Goal: Task Accomplishment & Management: Use online tool/utility

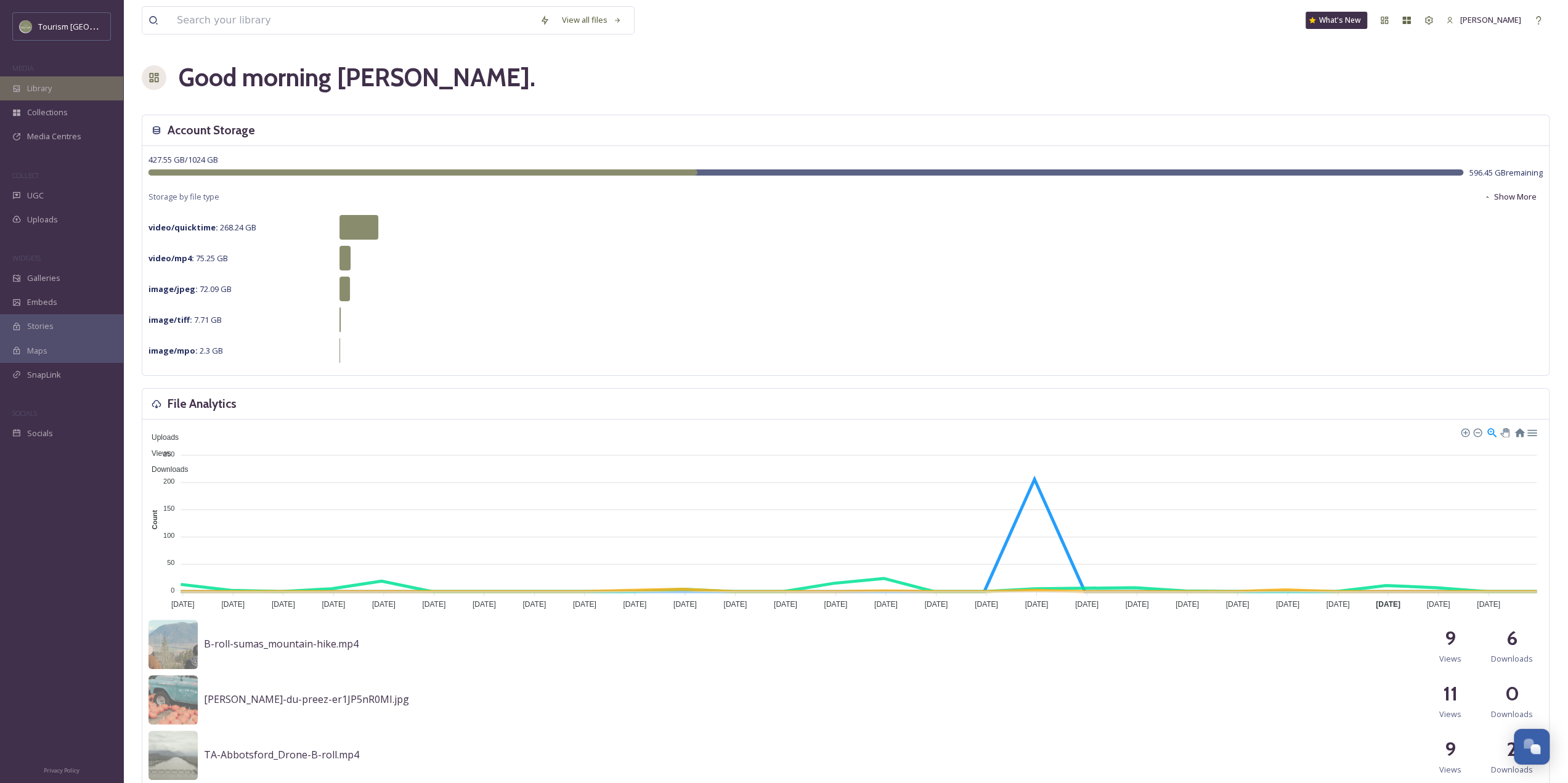
click at [57, 89] on div "Library" at bounding box center [62, 88] width 123 height 24
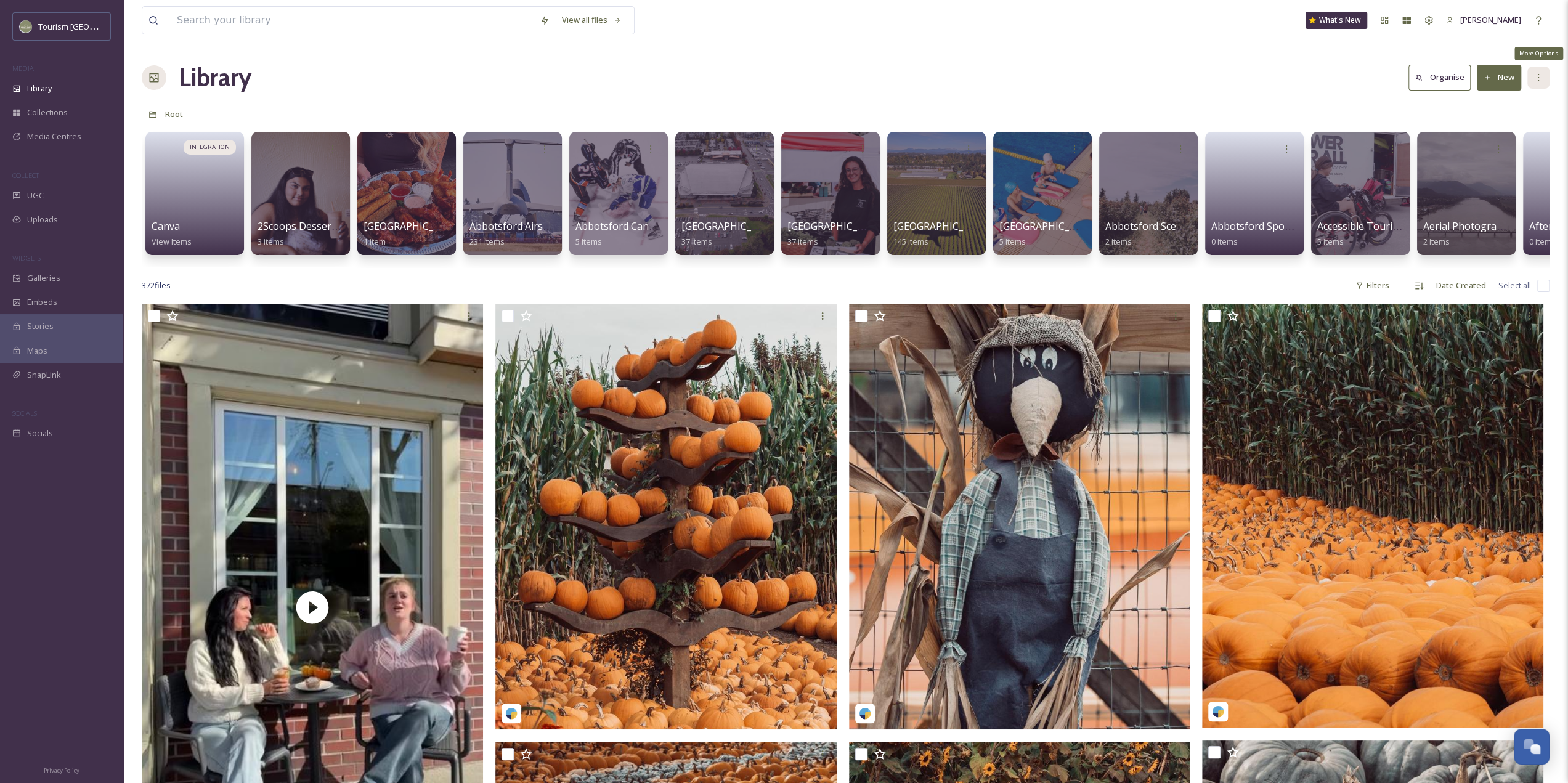
click at [1538, 80] on icon at bounding box center [1539, 78] width 9 height 9
click at [1499, 112] on div "View All Rights Approved" at bounding box center [1489, 103] width 120 height 24
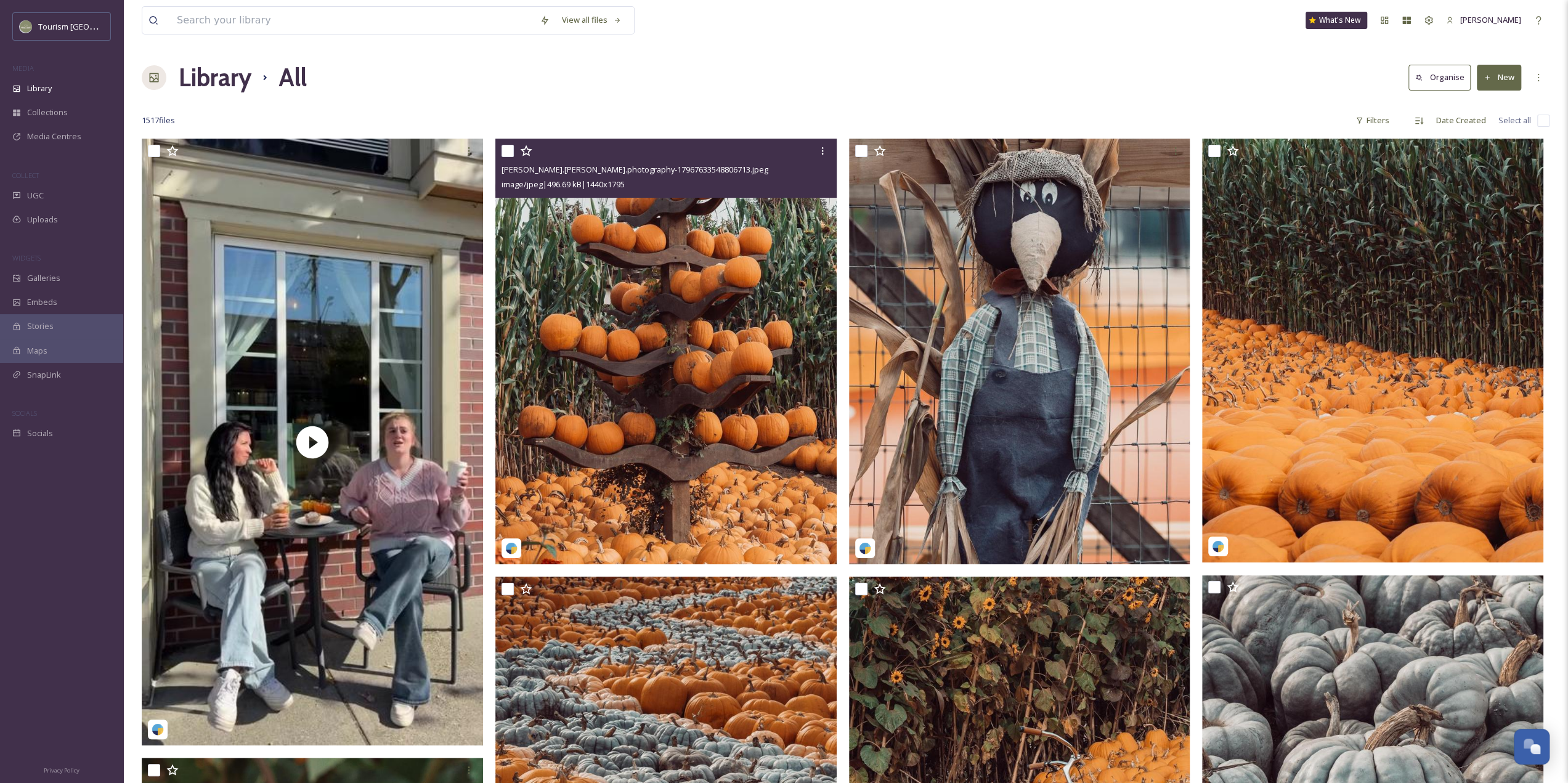
click at [501, 145] on input "checkbox" at bounding box center [507, 151] width 12 height 12
checkbox input "true"
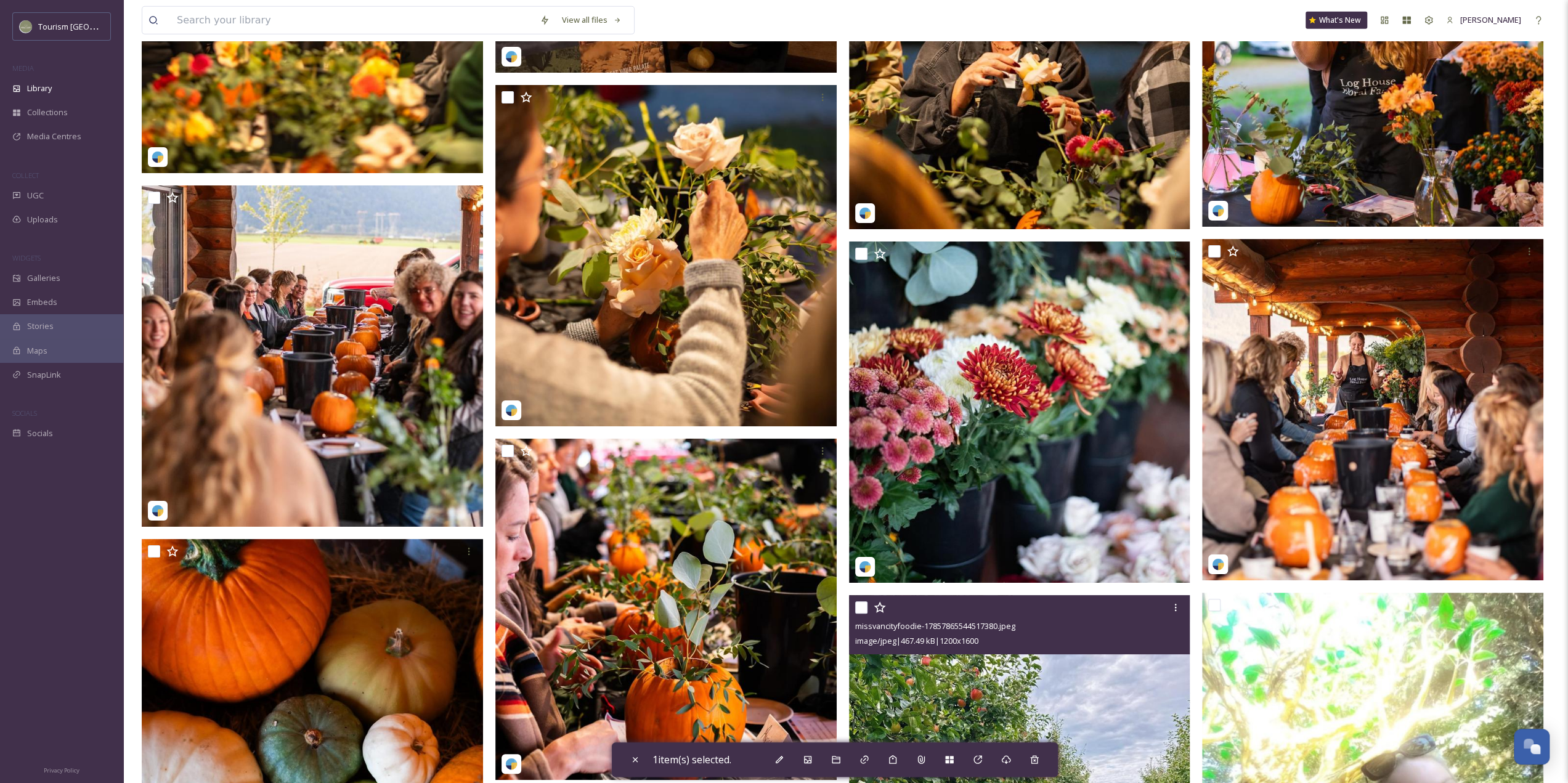
scroll to position [4251, 0]
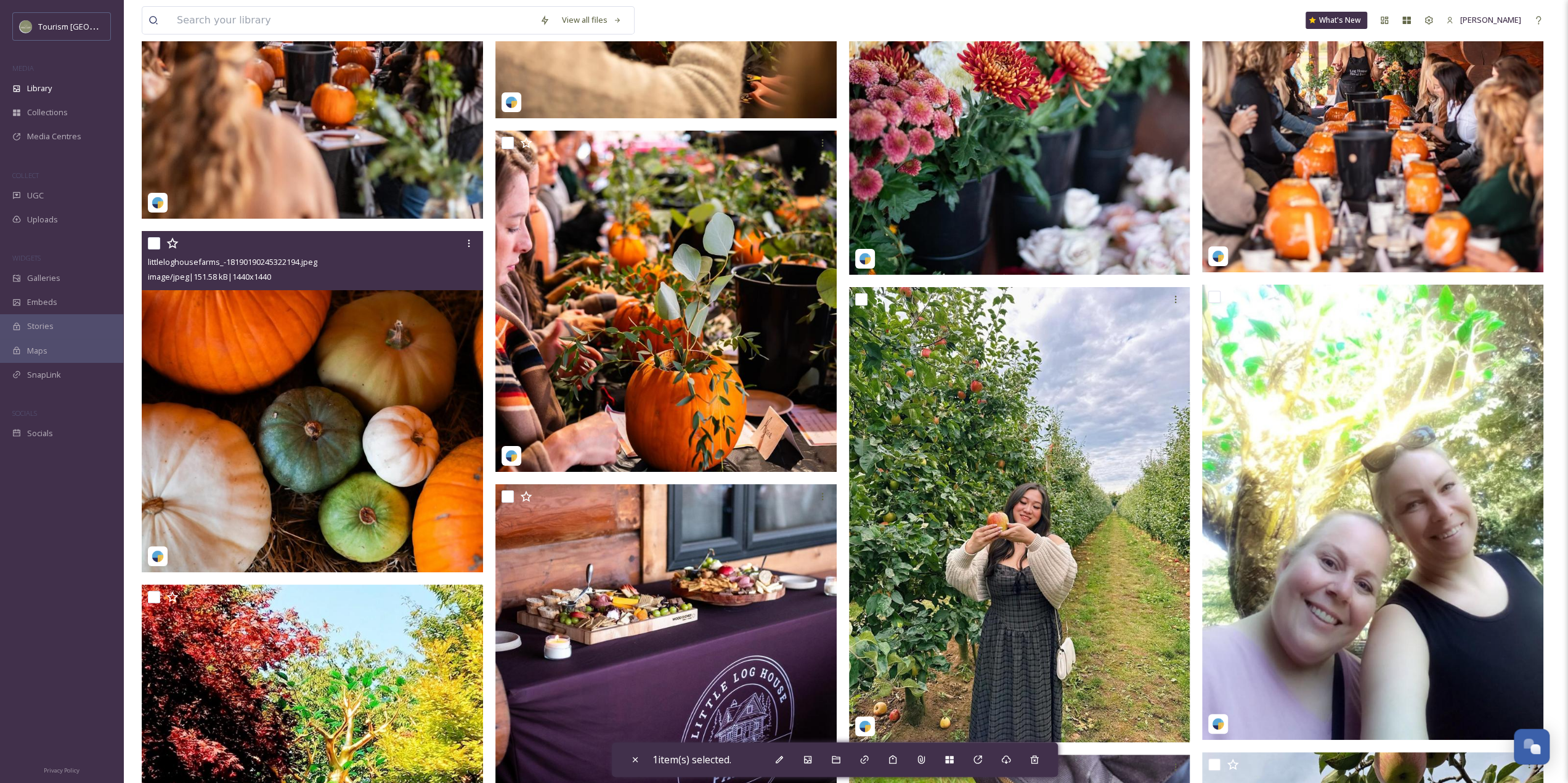
click at [152, 241] on input "checkbox" at bounding box center [154, 243] width 12 height 12
checkbox input "true"
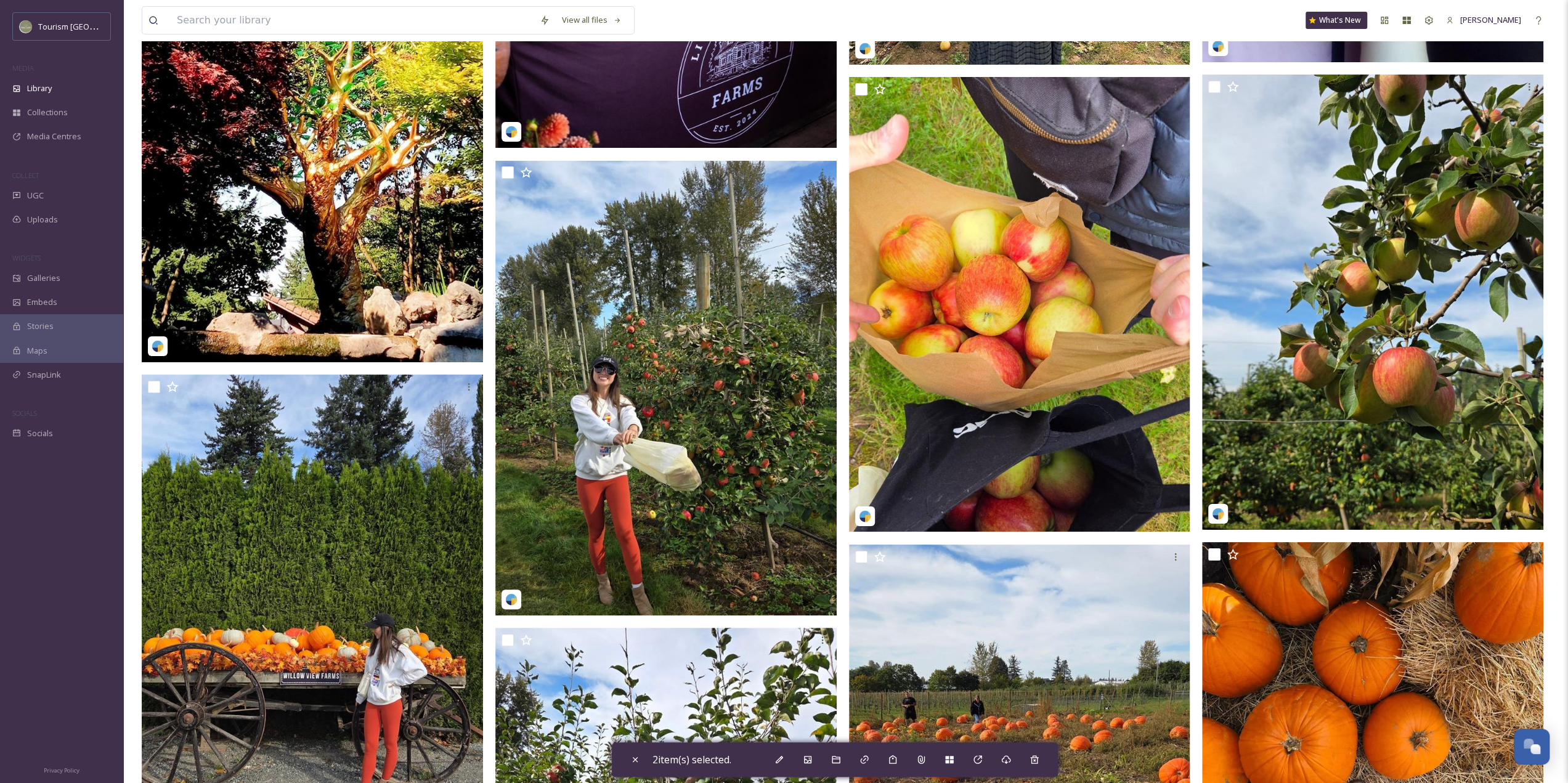
scroll to position [4991, 0]
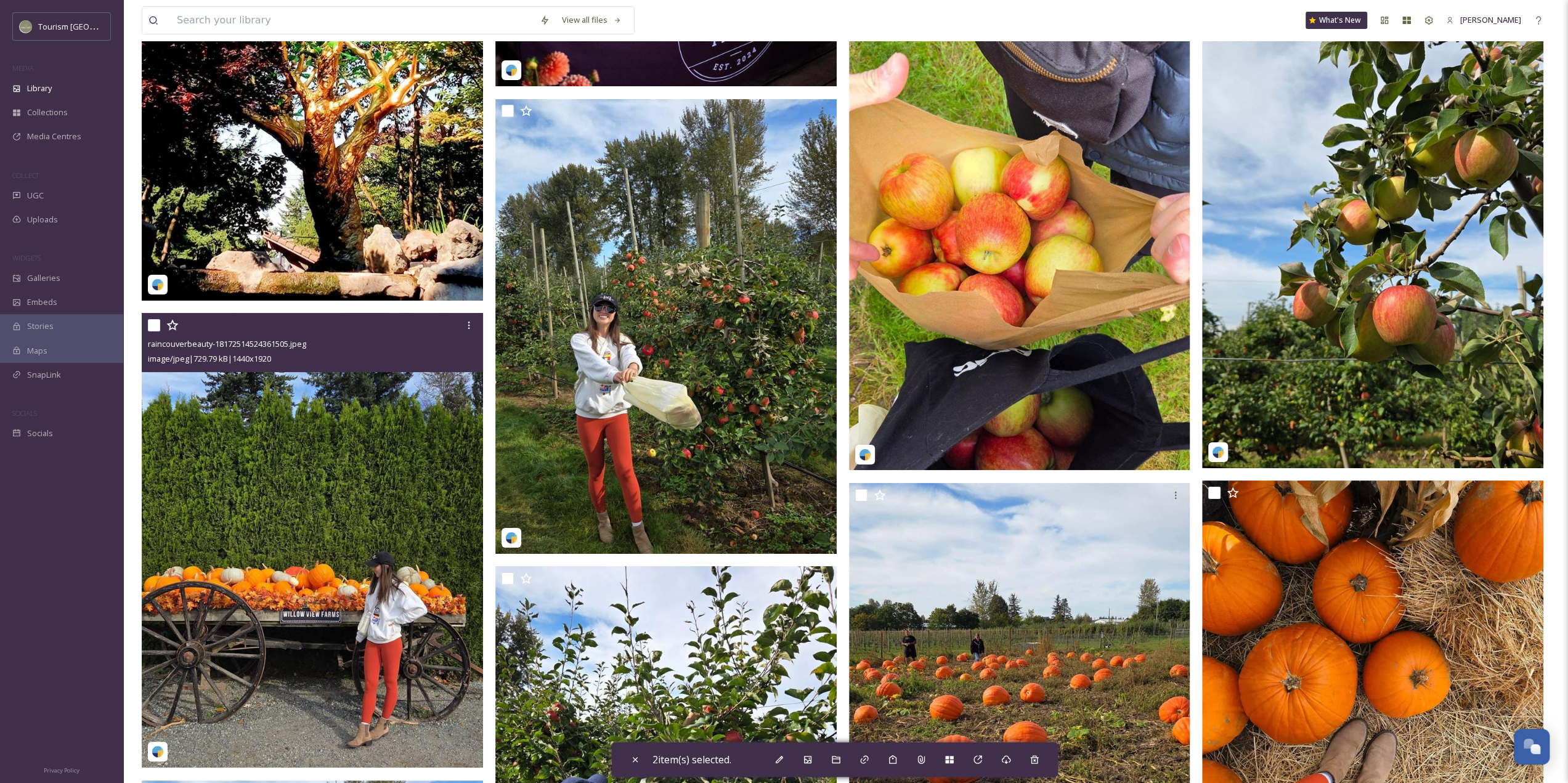
drag, startPoint x: 156, startPoint y: 325, endPoint x: 613, endPoint y: 368, distance: 459.0
click at [156, 325] on input "checkbox" at bounding box center [154, 325] width 12 height 12
click at [150, 327] on input "checkbox" at bounding box center [154, 325] width 12 height 12
checkbox input "false"
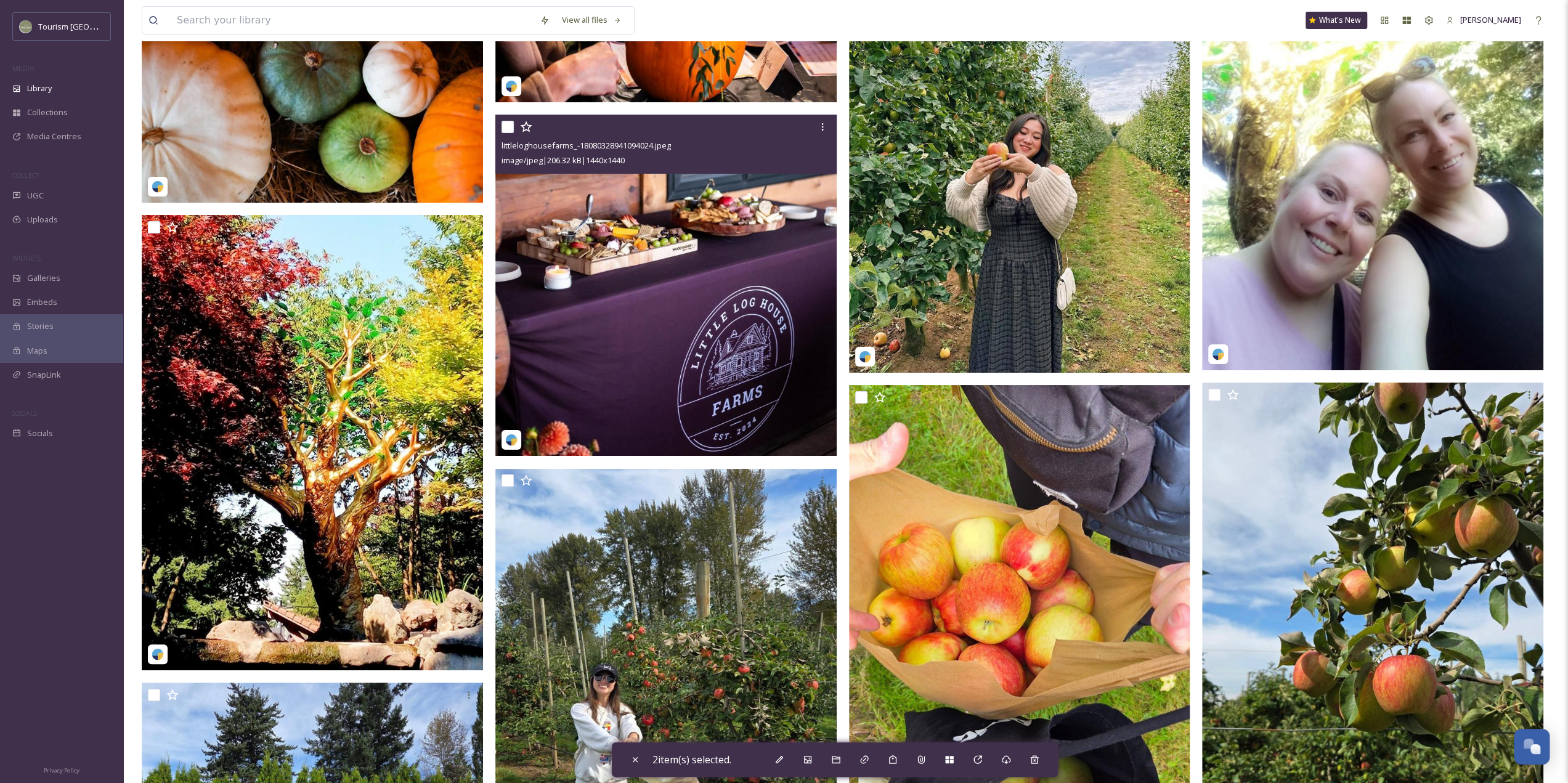
scroll to position [4436, 0]
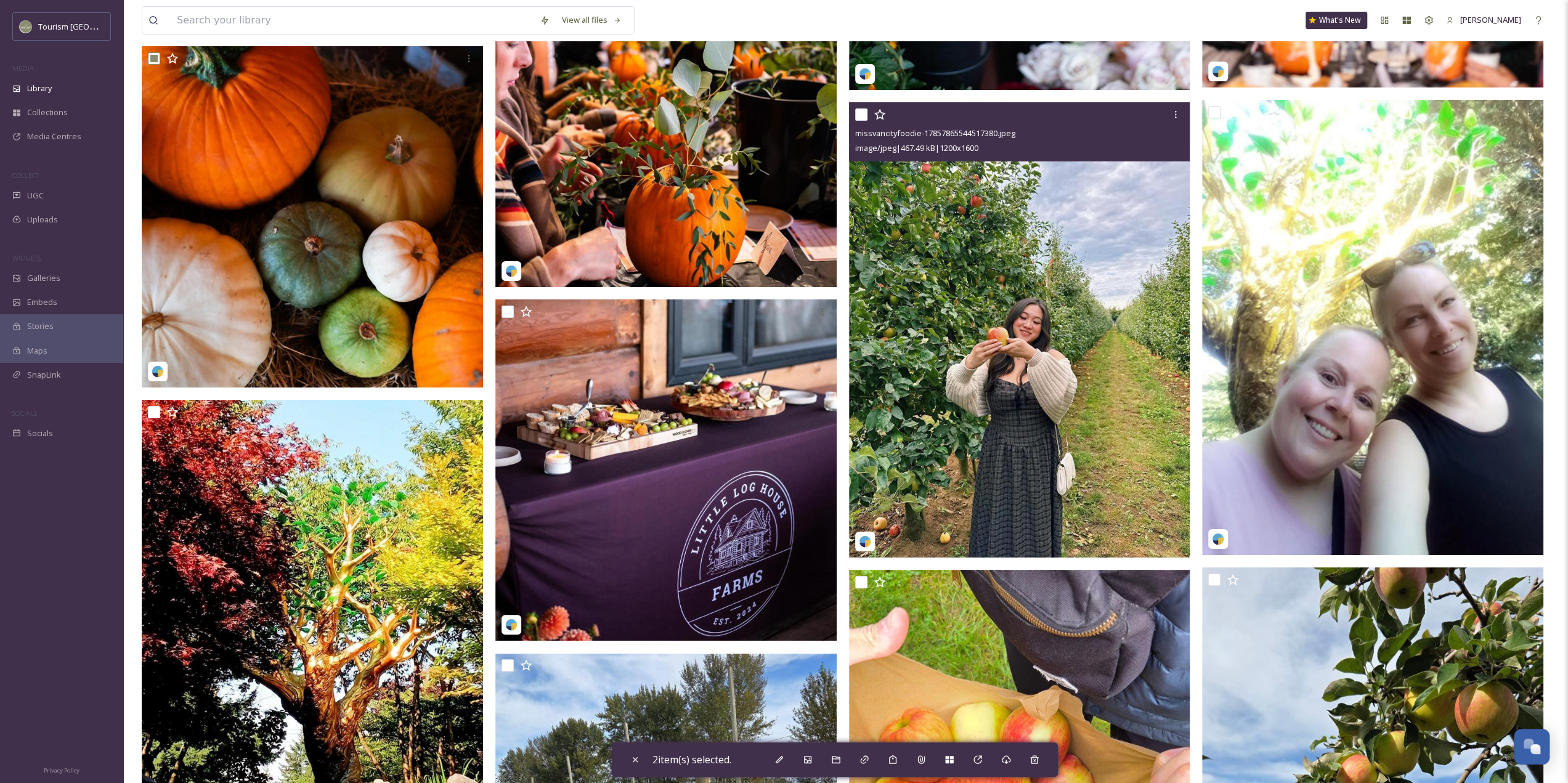
click at [858, 113] on input "checkbox" at bounding box center [861, 114] width 12 height 12
checkbox input "true"
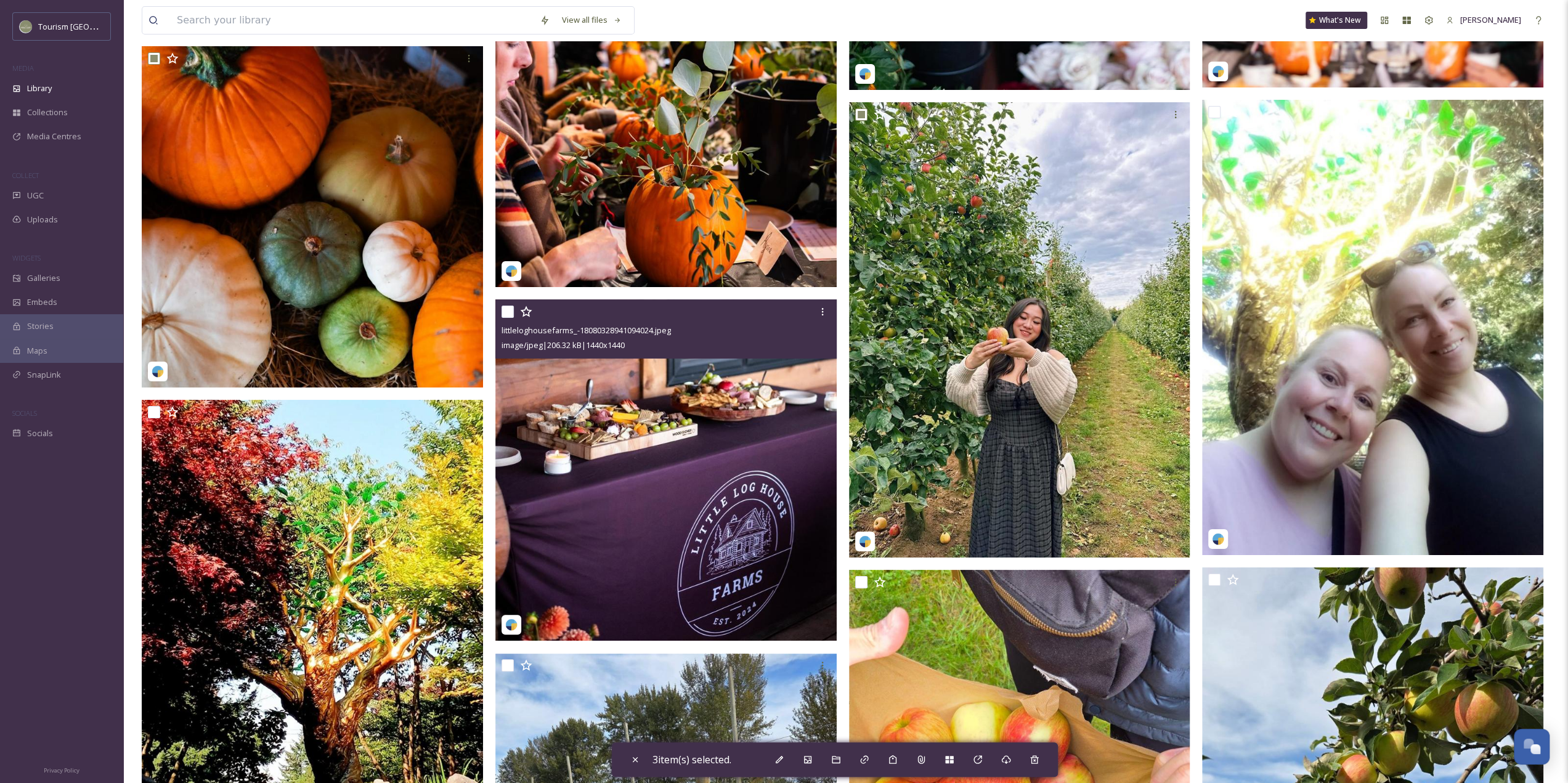
scroll to position [4806, 0]
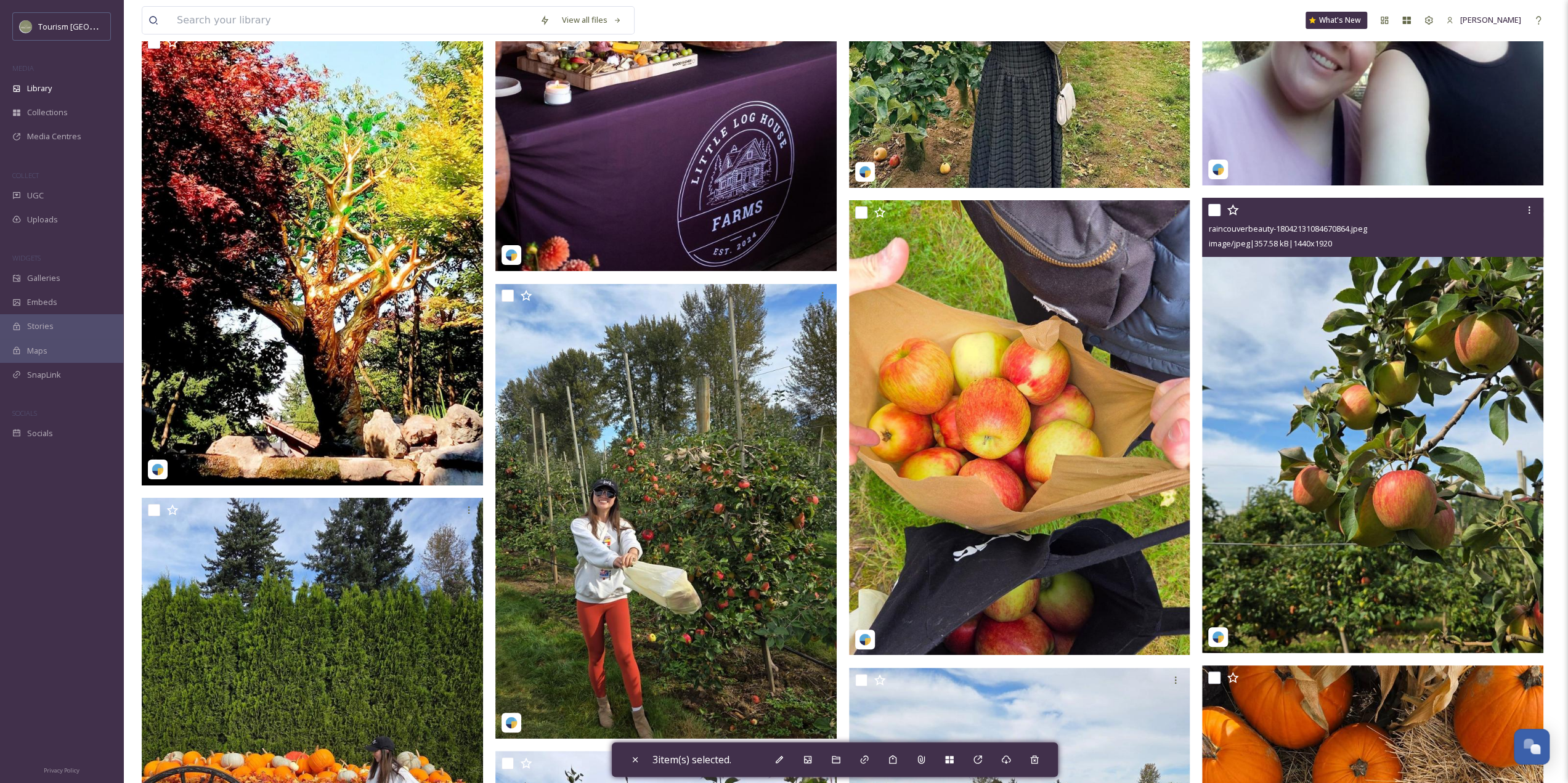
click at [1213, 213] on input "checkbox" at bounding box center [1214, 210] width 12 height 12
checkbox input "true"
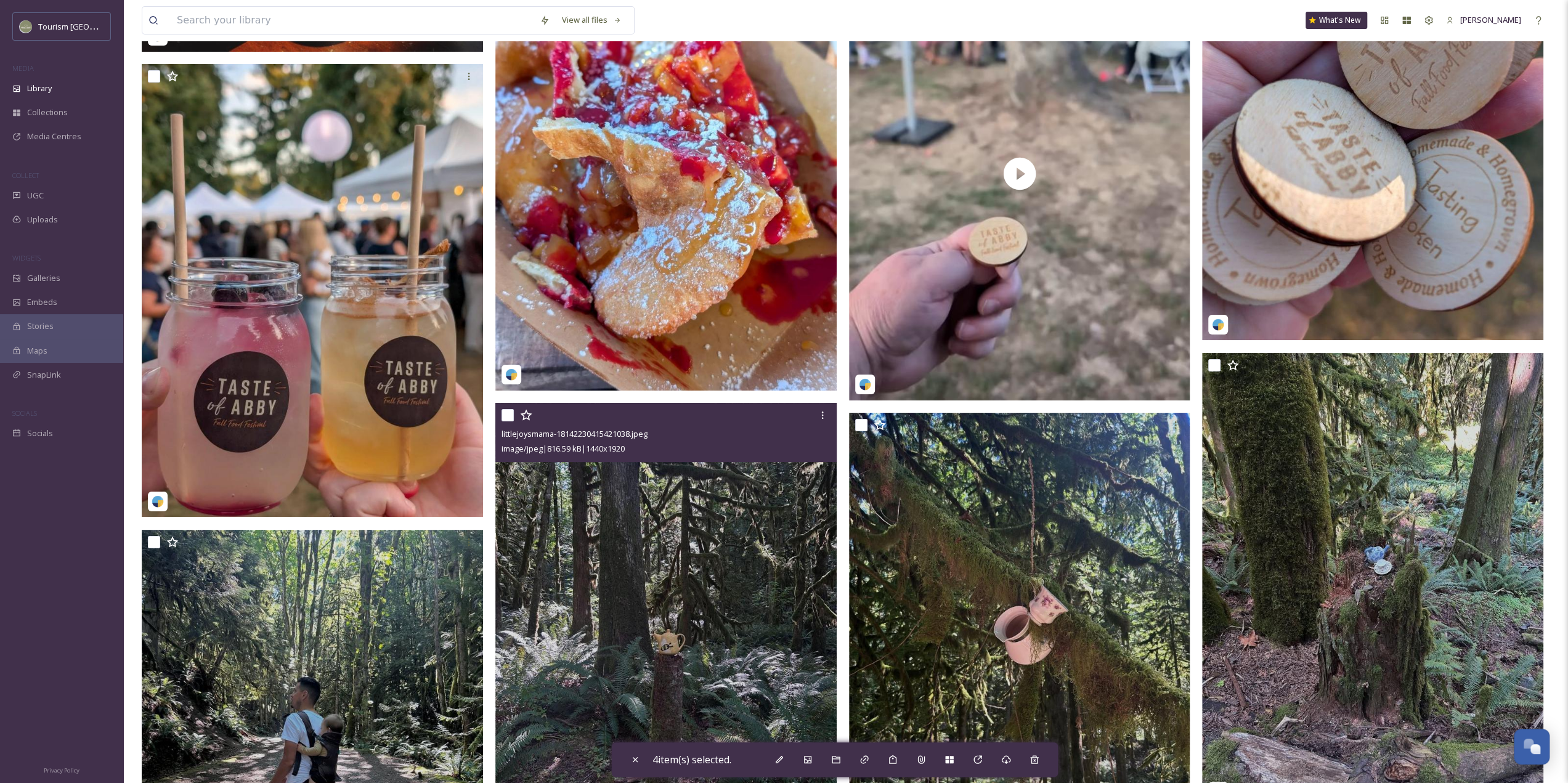
scroll to position [9489, 0]
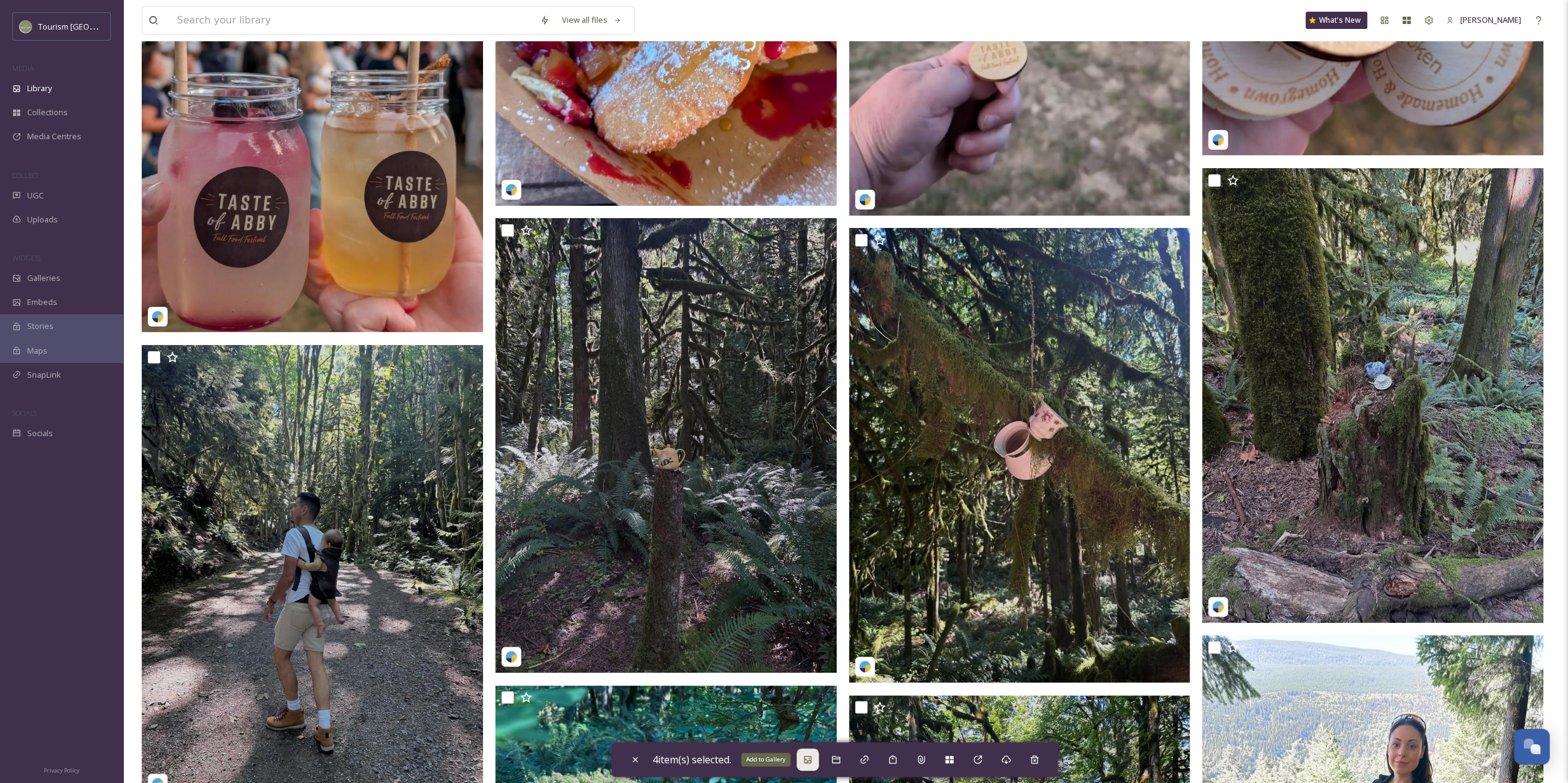
click at [809, 757] on icon at bounding box center [808, 759] width 9 height 9
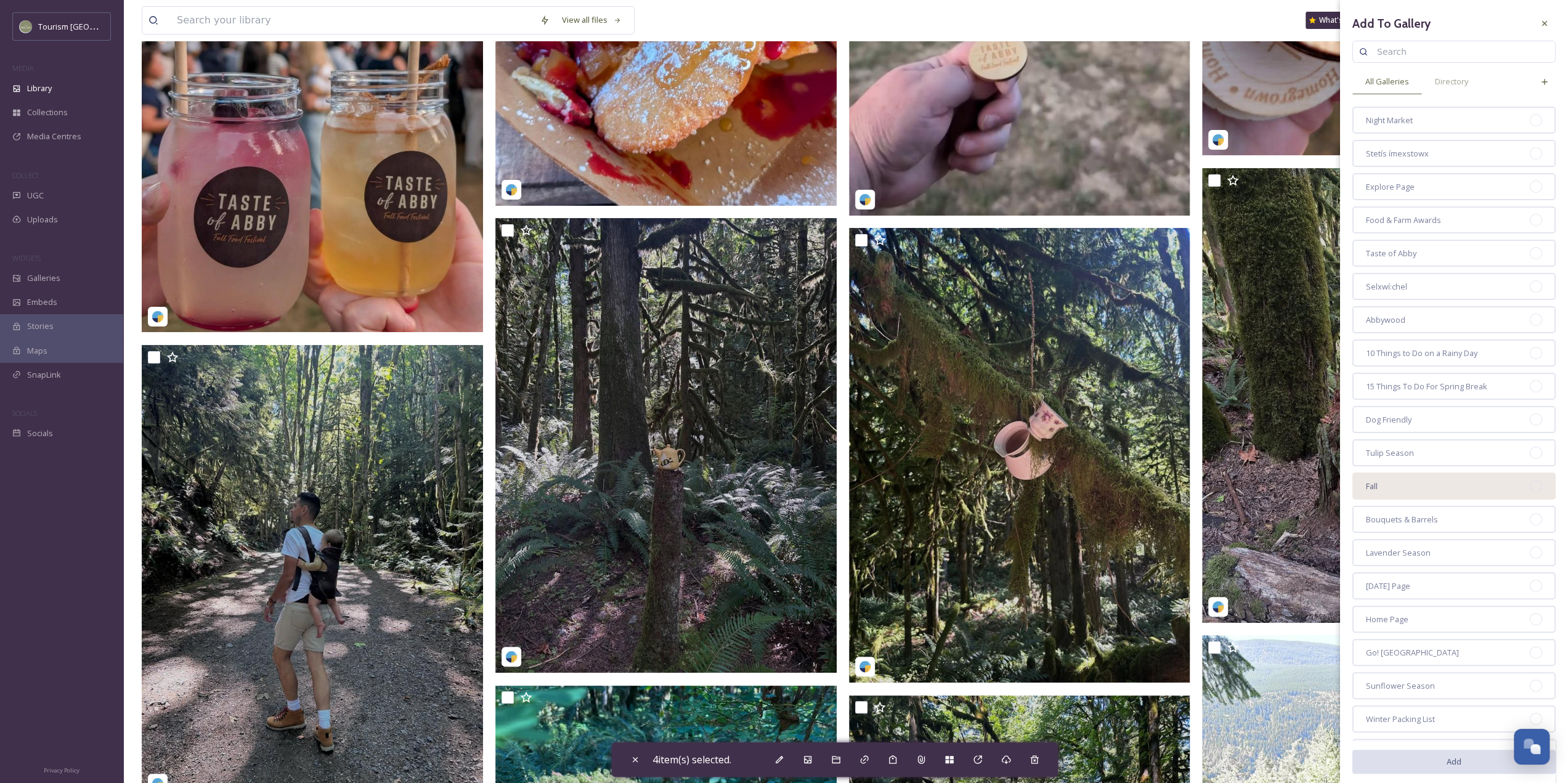
click at [1399, 475] on div "Fall" at bounding box center [1454, 486] width 203 height 28
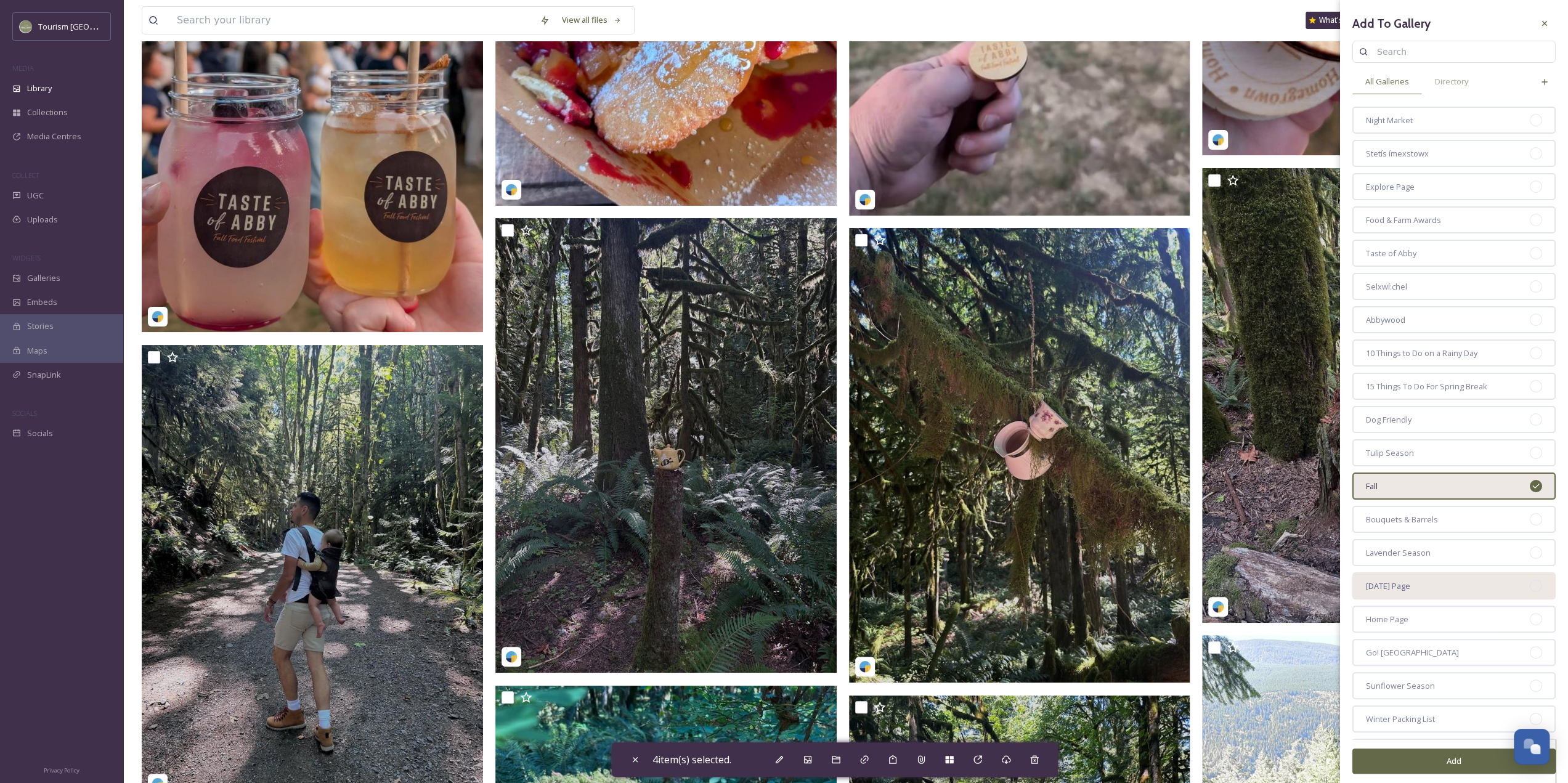
scroll to position [45, 0]
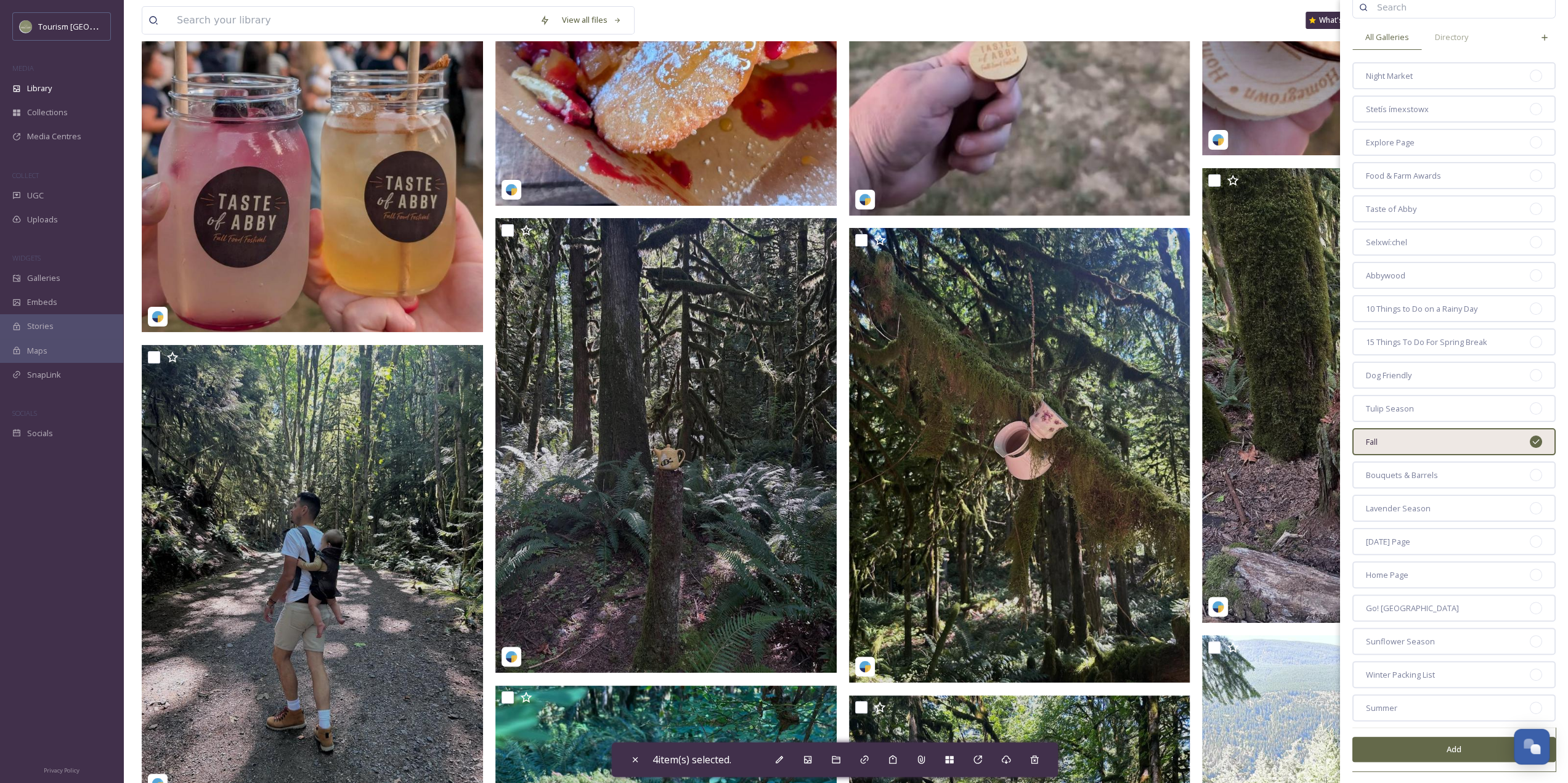
click at [1402, 745] on button "Add" at bounding box center [1454, 749] width 203 height 26
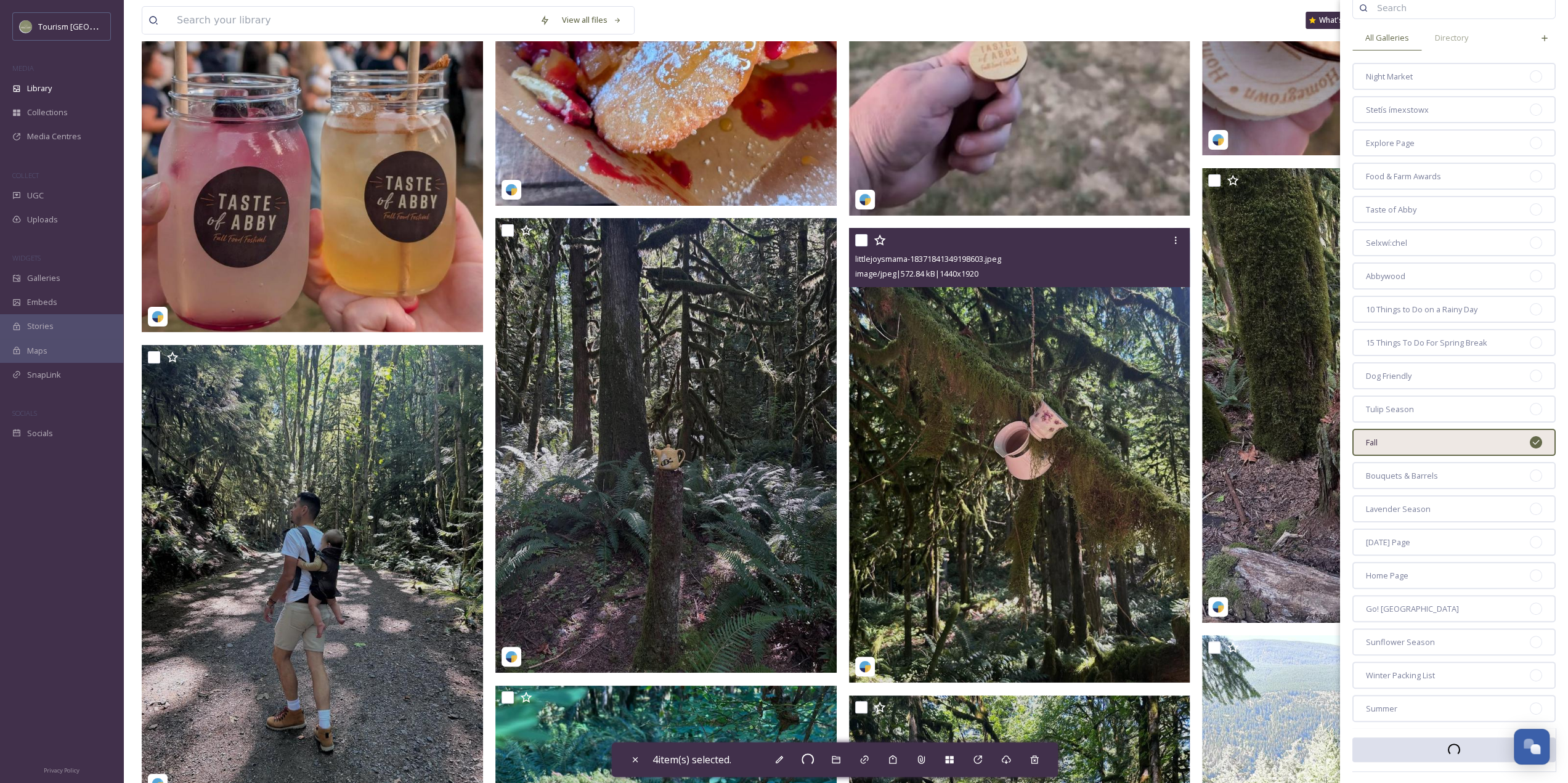
scroll to position [9242, 0]
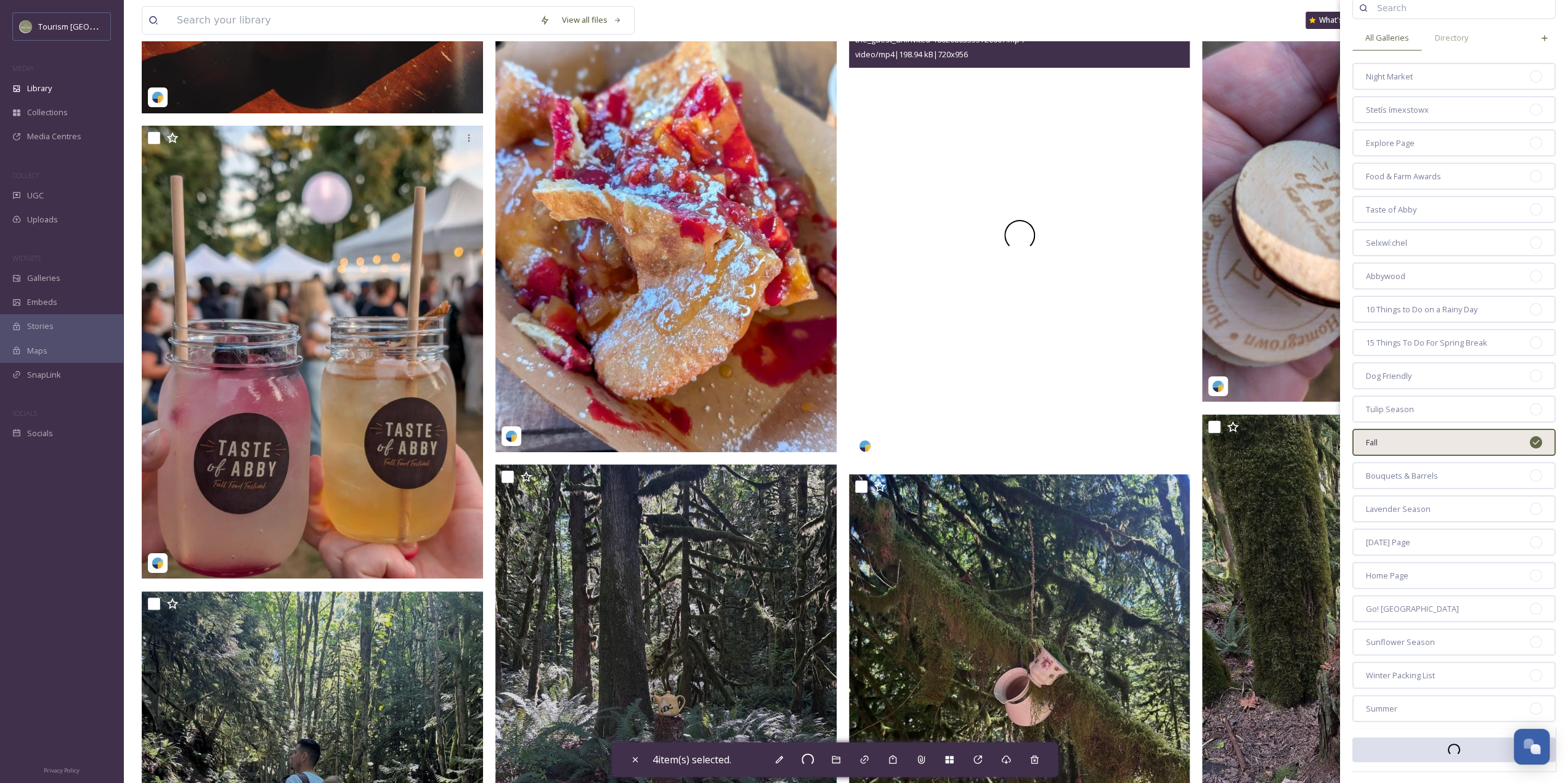
checkbox input "false"
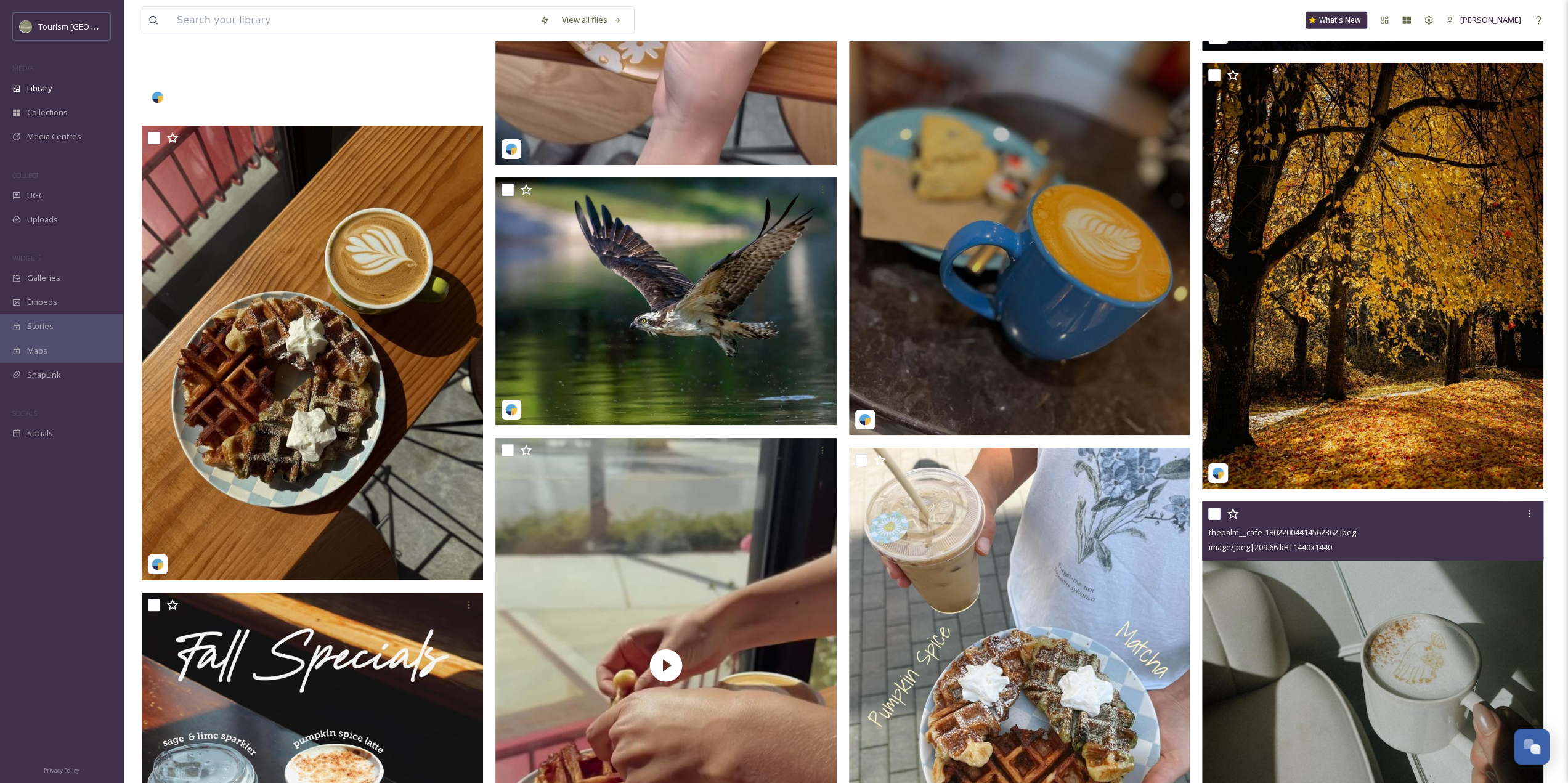
scroll to position [8072, 0]
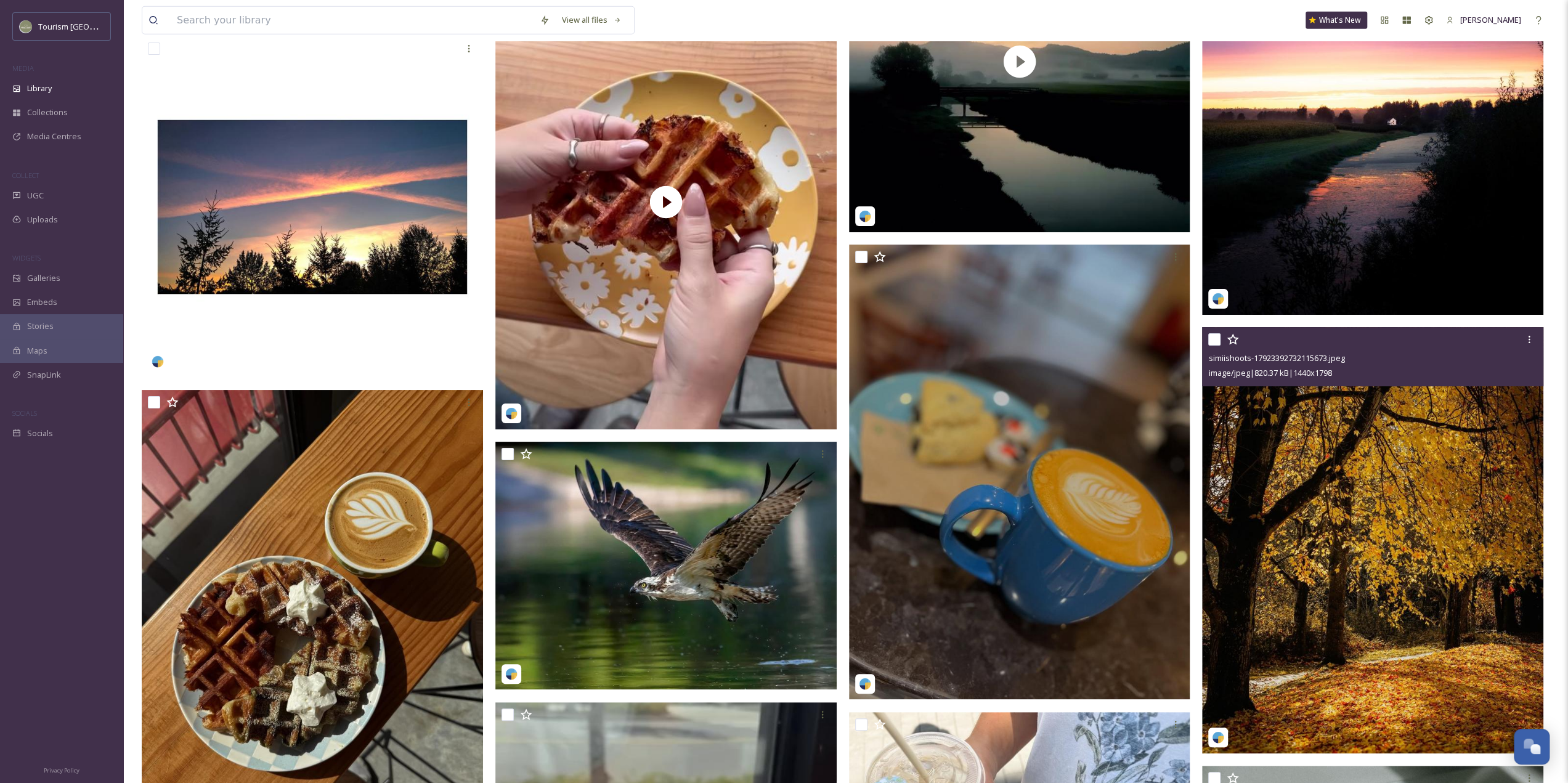
click at [1210, 342] on input "checkbox" at bounding box center [1214, 339] width 12 height 12
checkbox input "true"
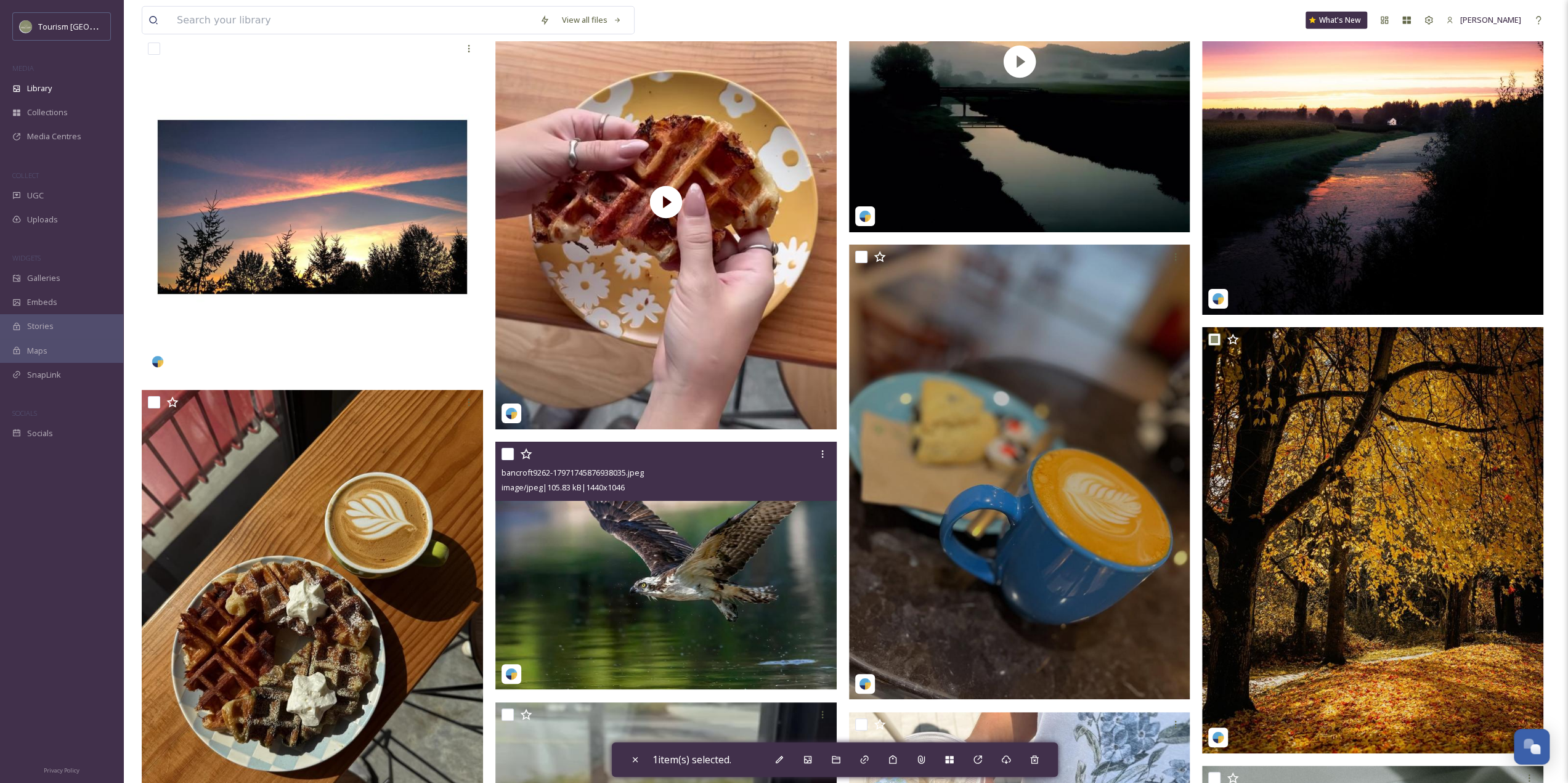
drag, startPoint x: 513, startPoint y: 456, endPoint x: 986, endPoint y: 360, distance: 482.6
click at [512, 456] on input "checkbox" at bounding box center [507, 454] width 12 height 12
checkbox input "true"
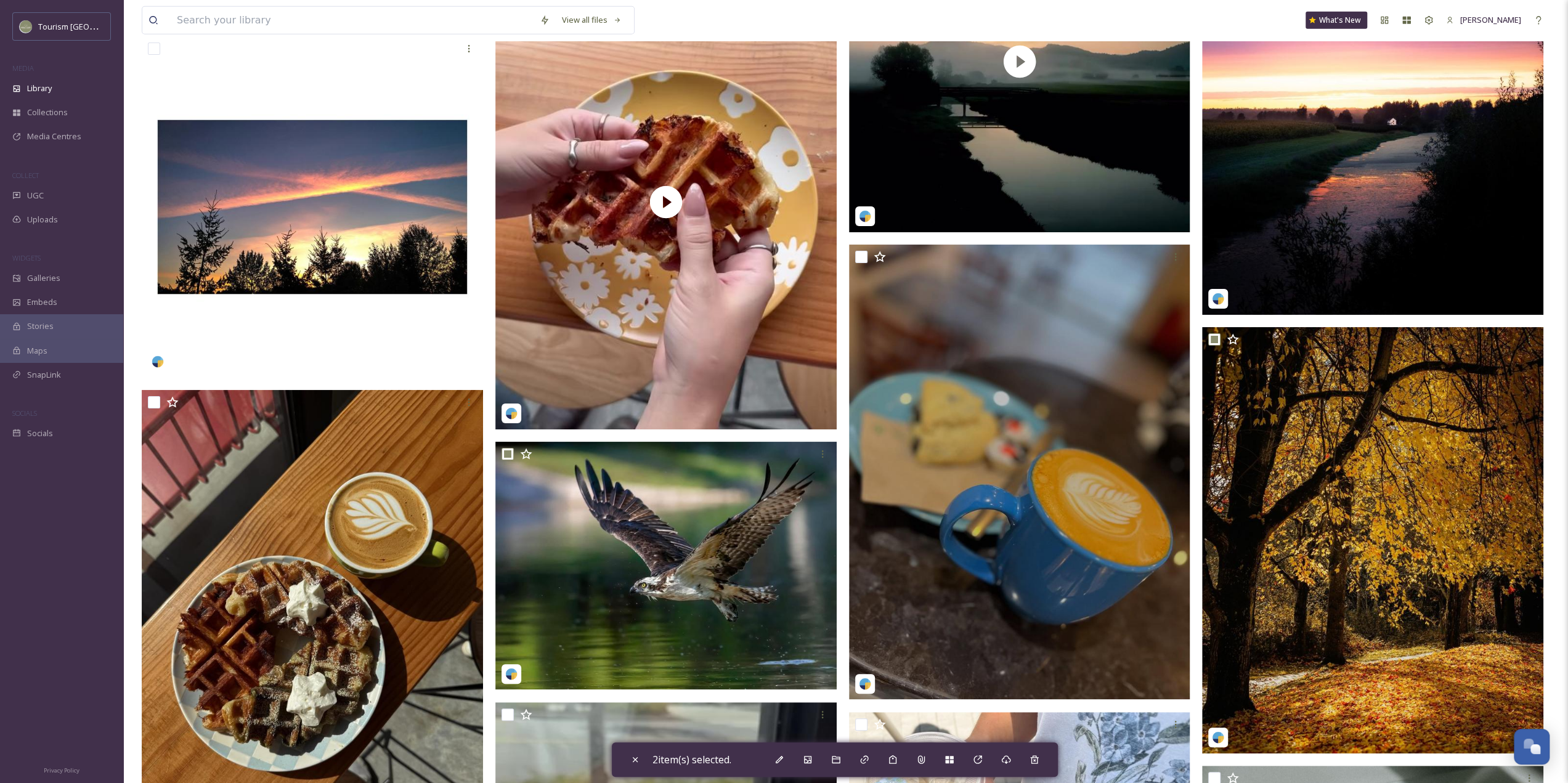
scroll to position [7887, 0]
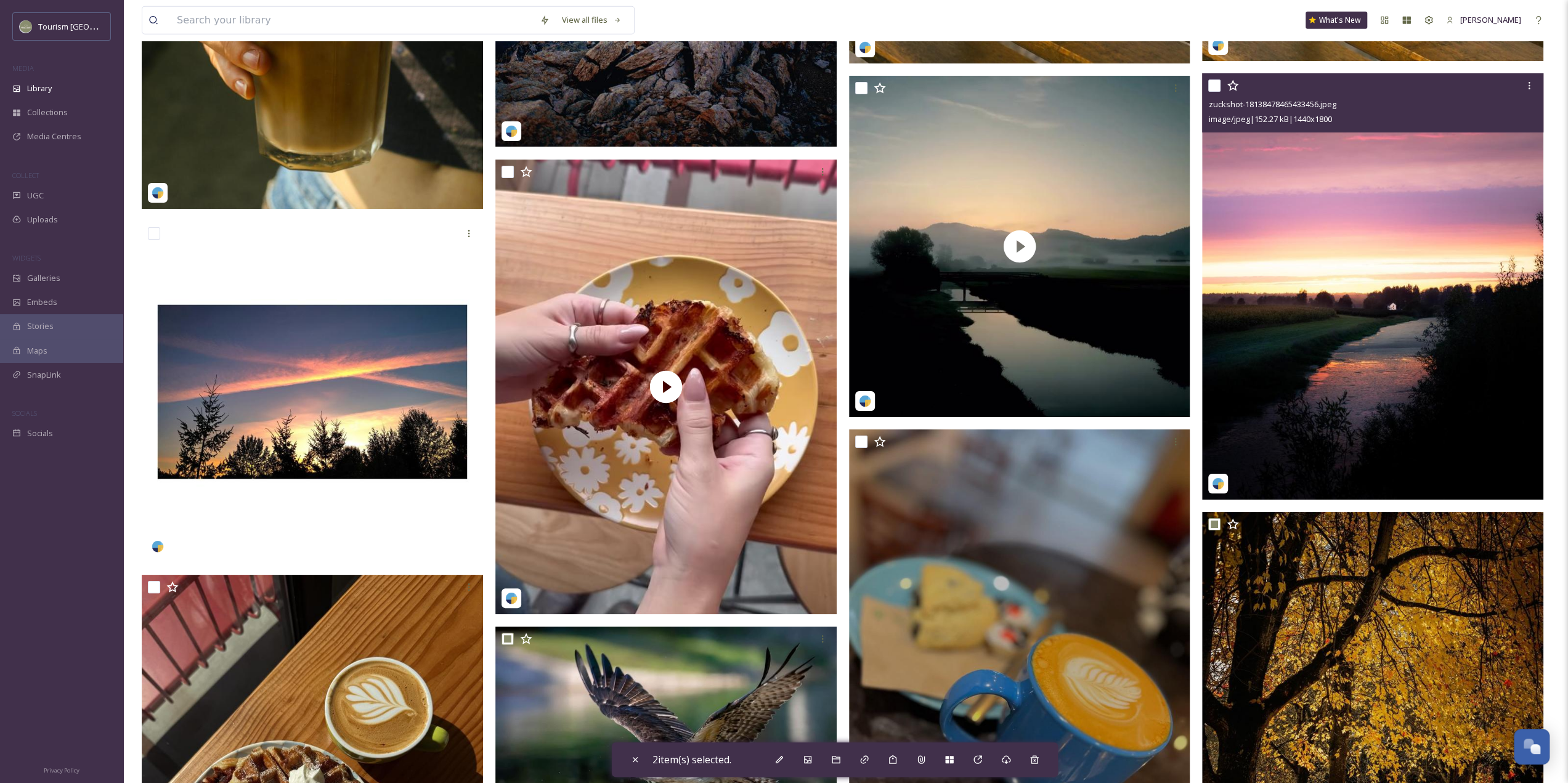
click at [1210, 87] on input "checkbox" at bounding box center [1214, 85] width 12 height 12
checkbox input "true"
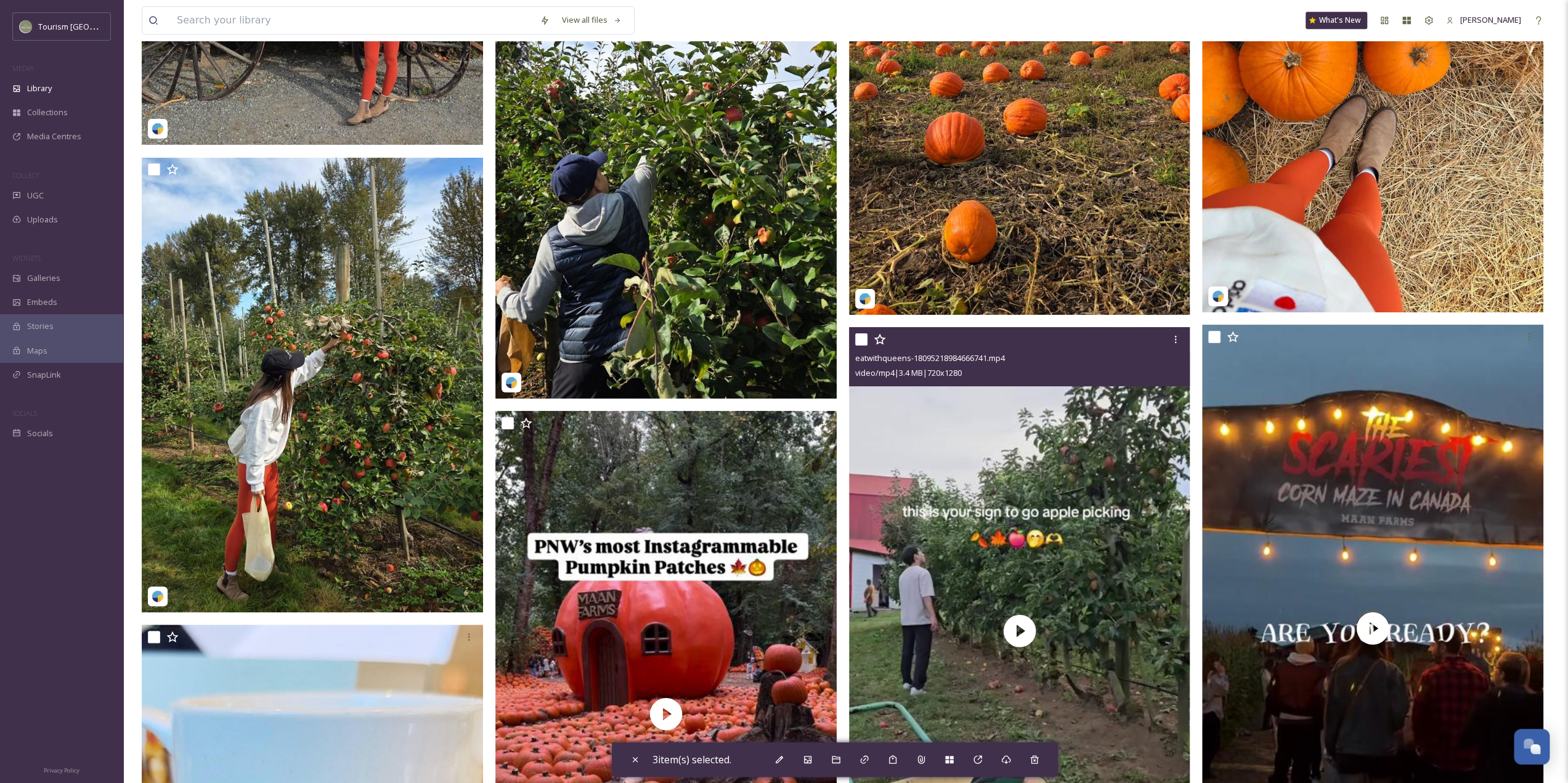
scroll to position [5299, 0]
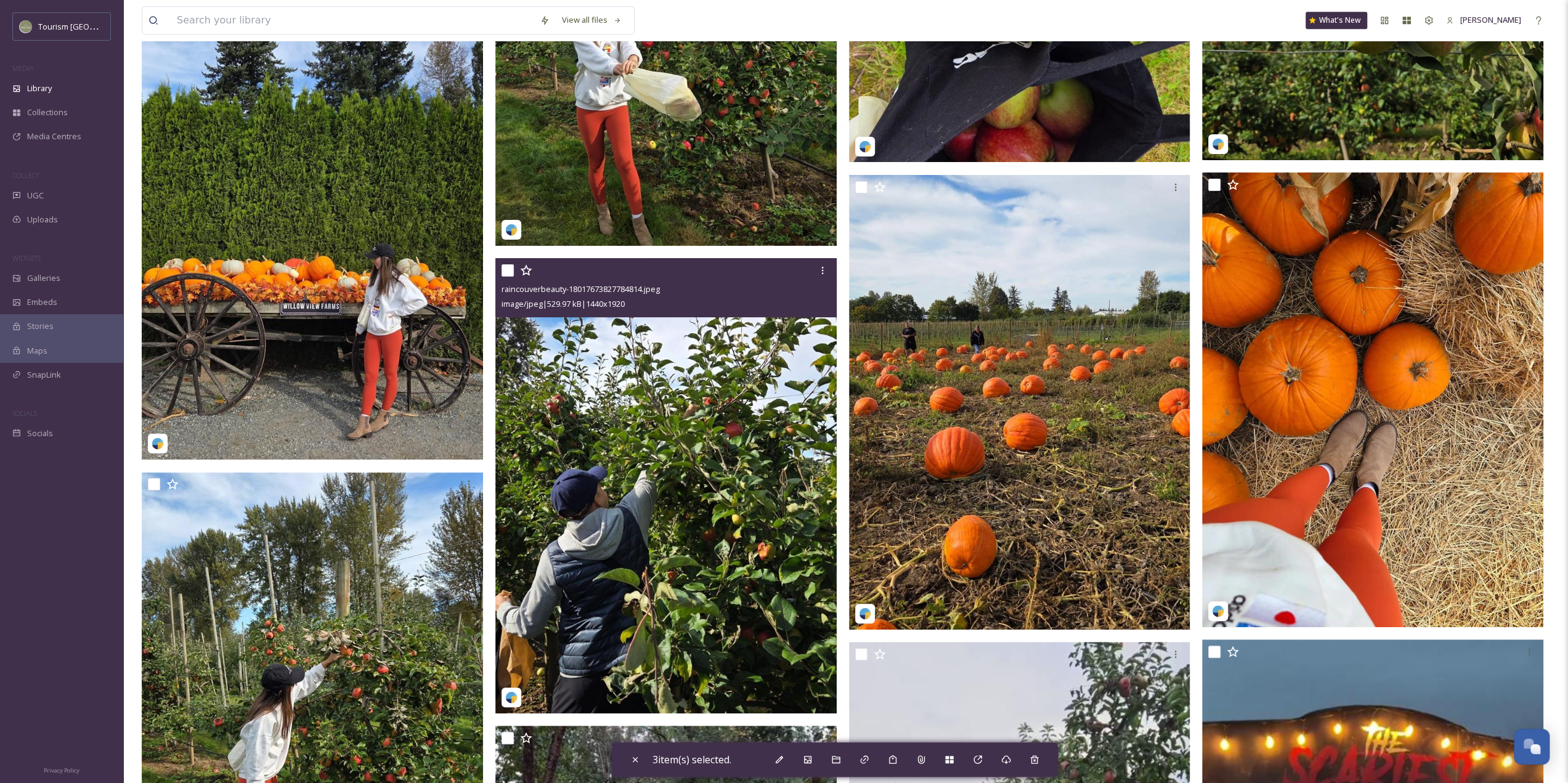
click at [506, 271] on input "checkbox" at bounding box center [507, 270] width 12 height 12
checkbox input "true"
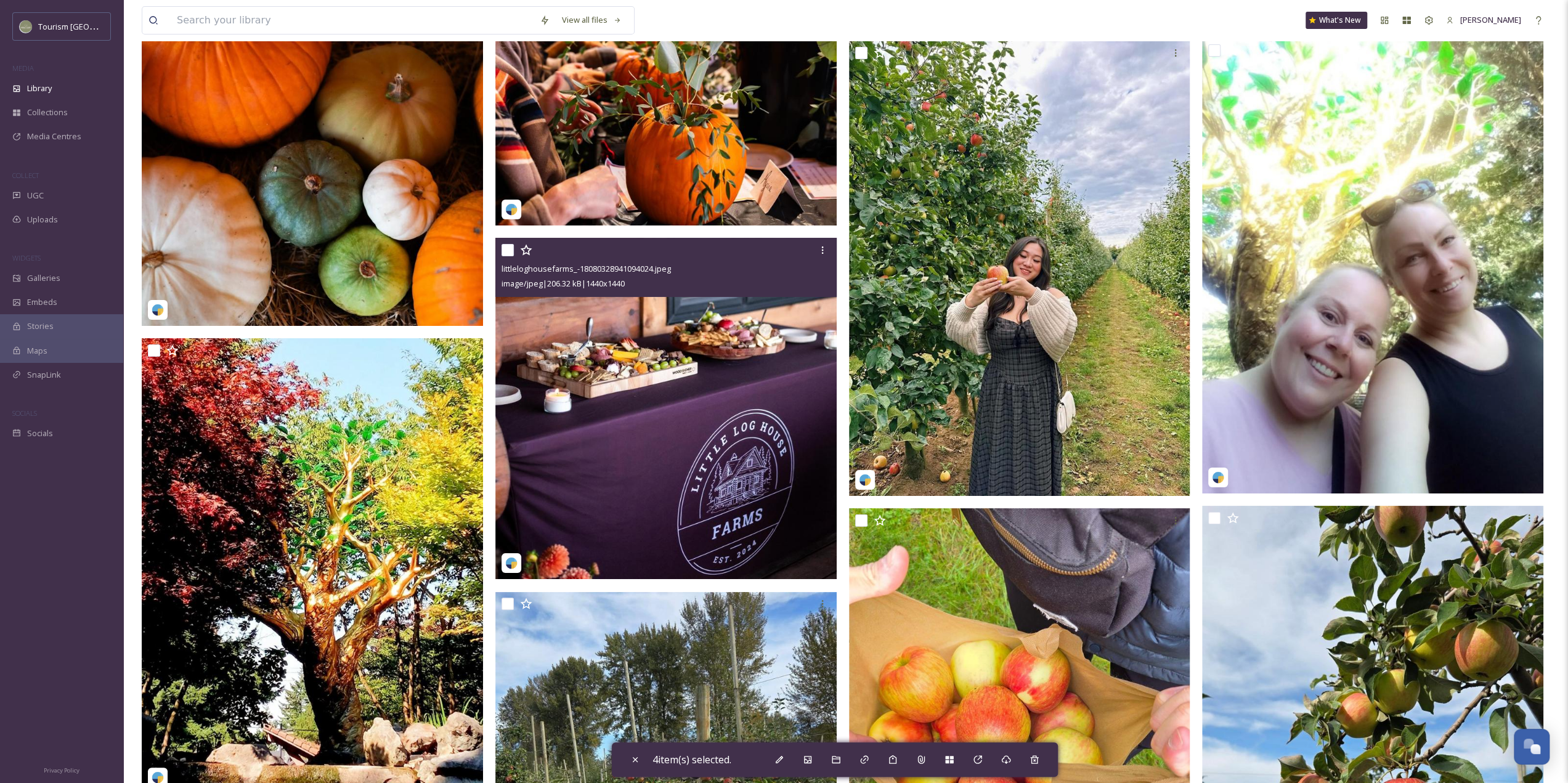
scroll to position [4251, 0]
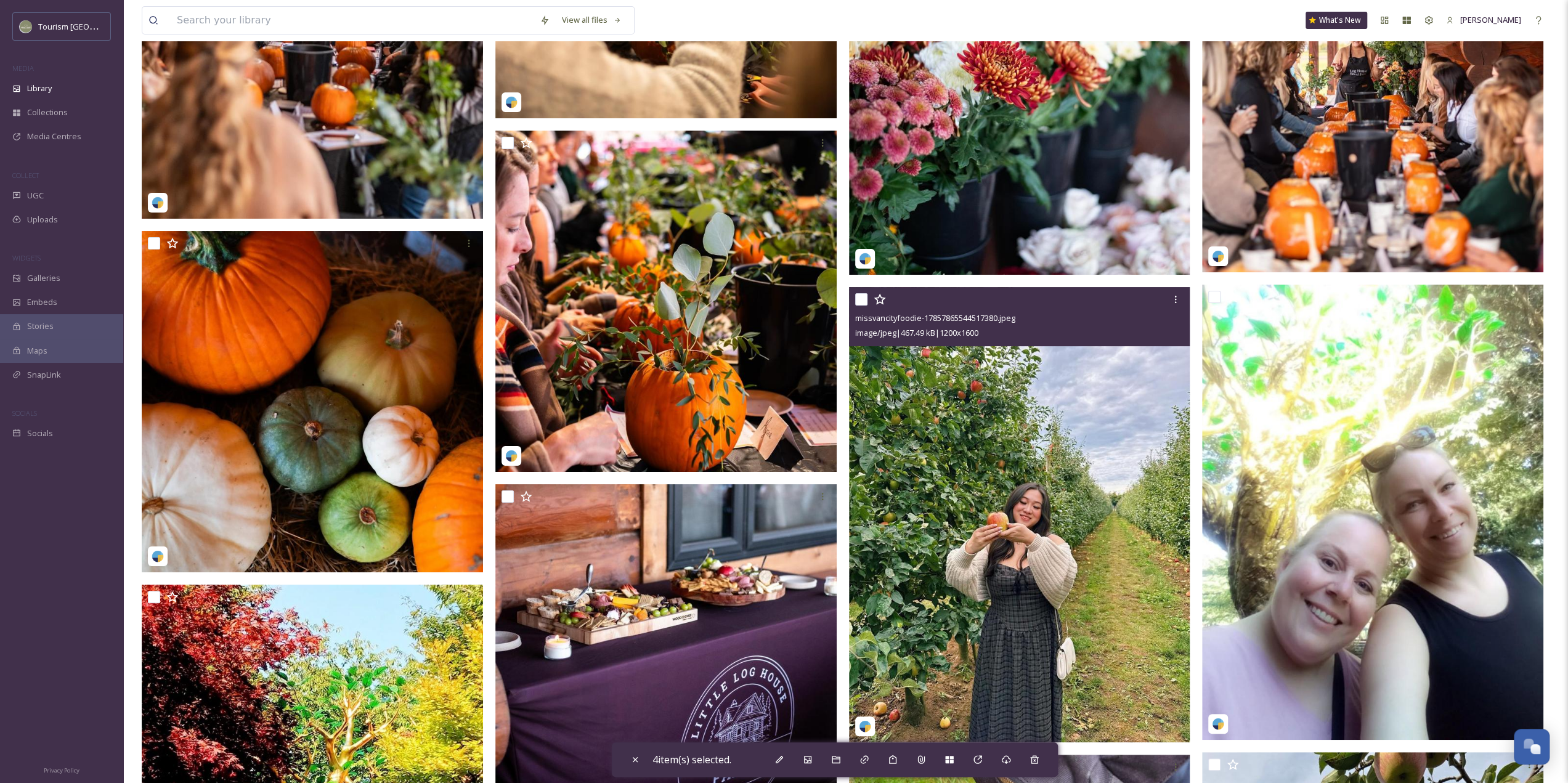
click at [858, 301] on input "checkbox" at bounding box center [861, 299] width 12 height 12
checkbox input "true"
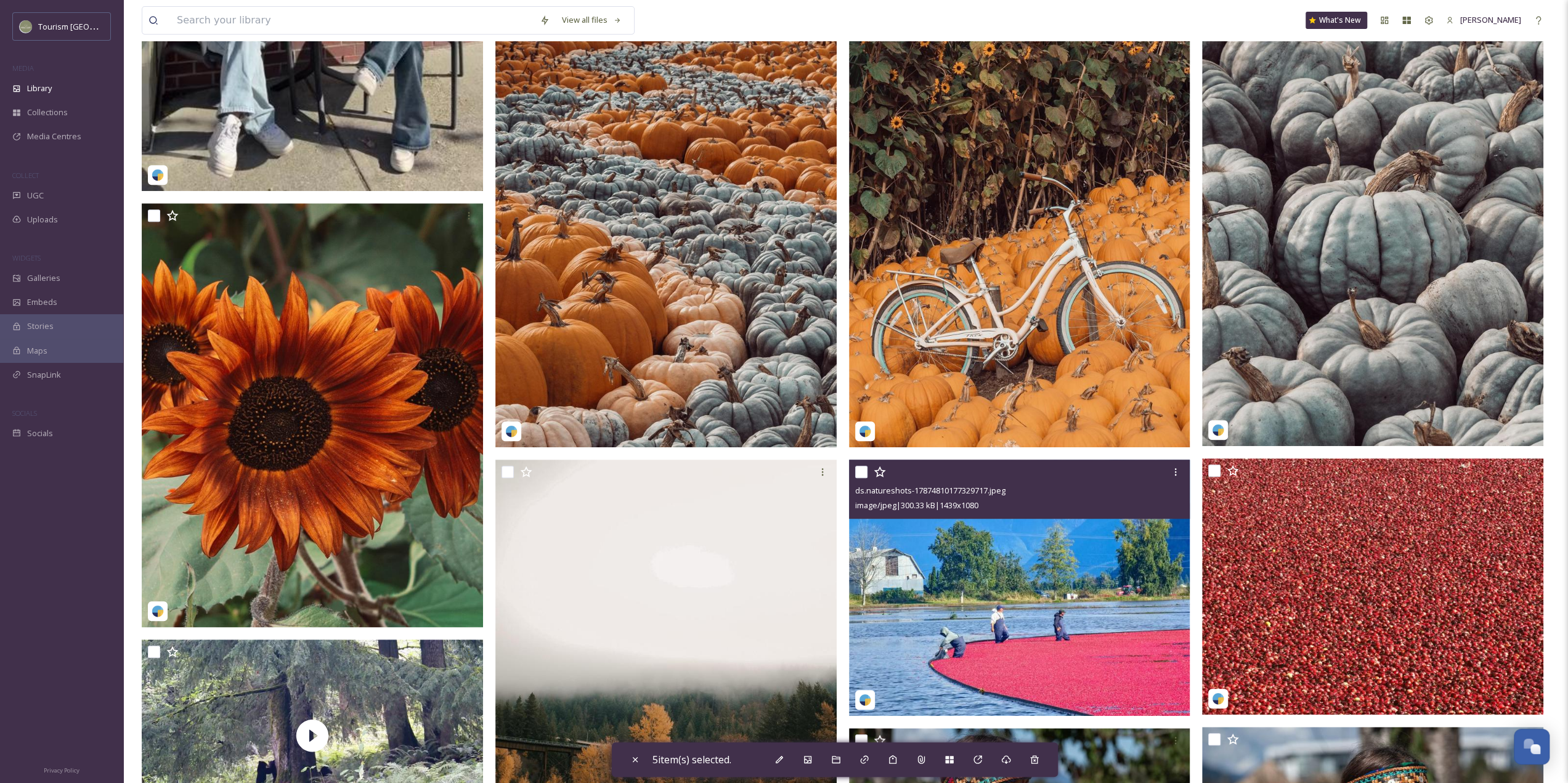
scroll to position [308, 0]
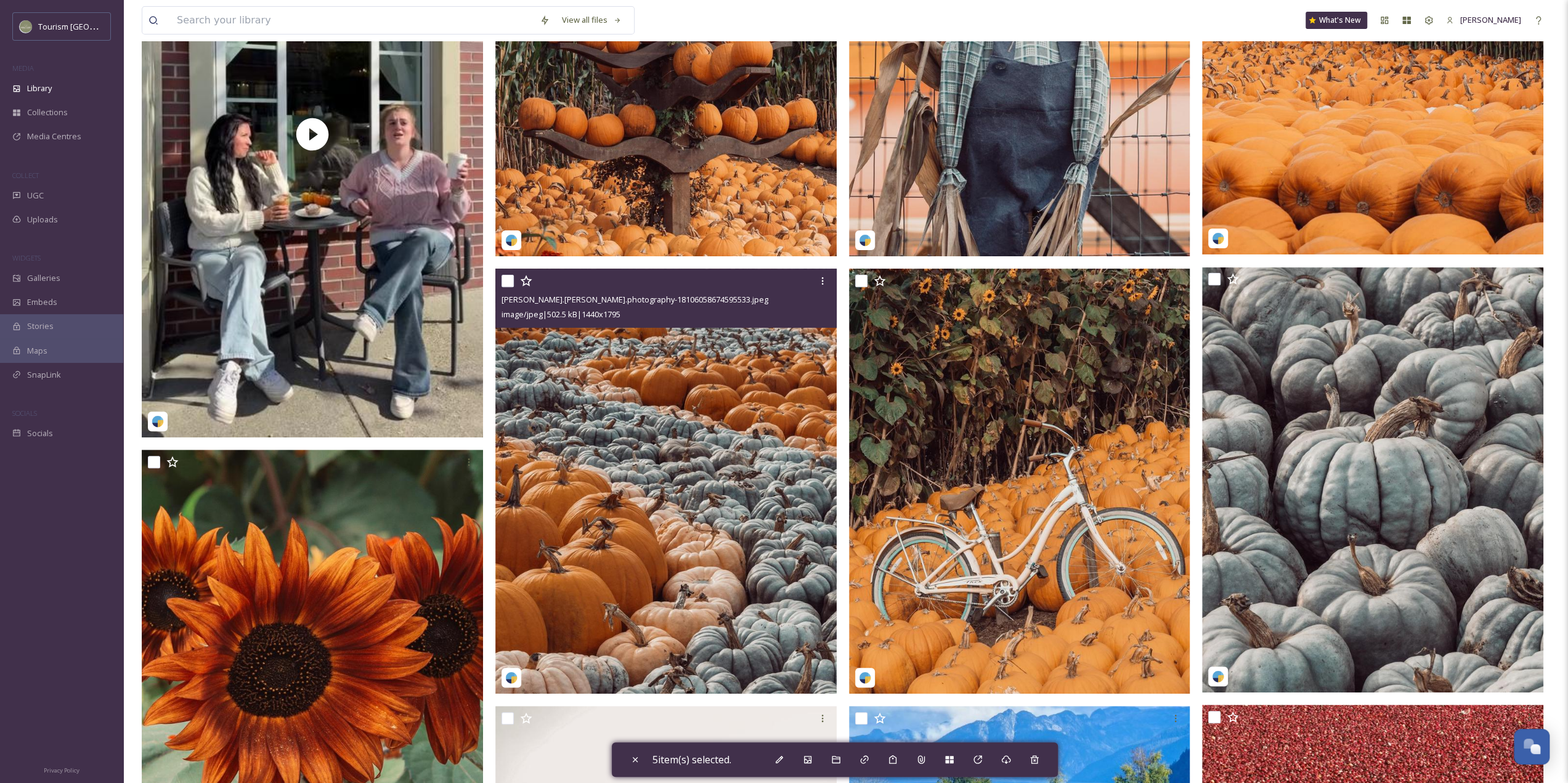
click at [509, 282] on input "checkbox" at bounding box center [507, 281] width 12 height 12
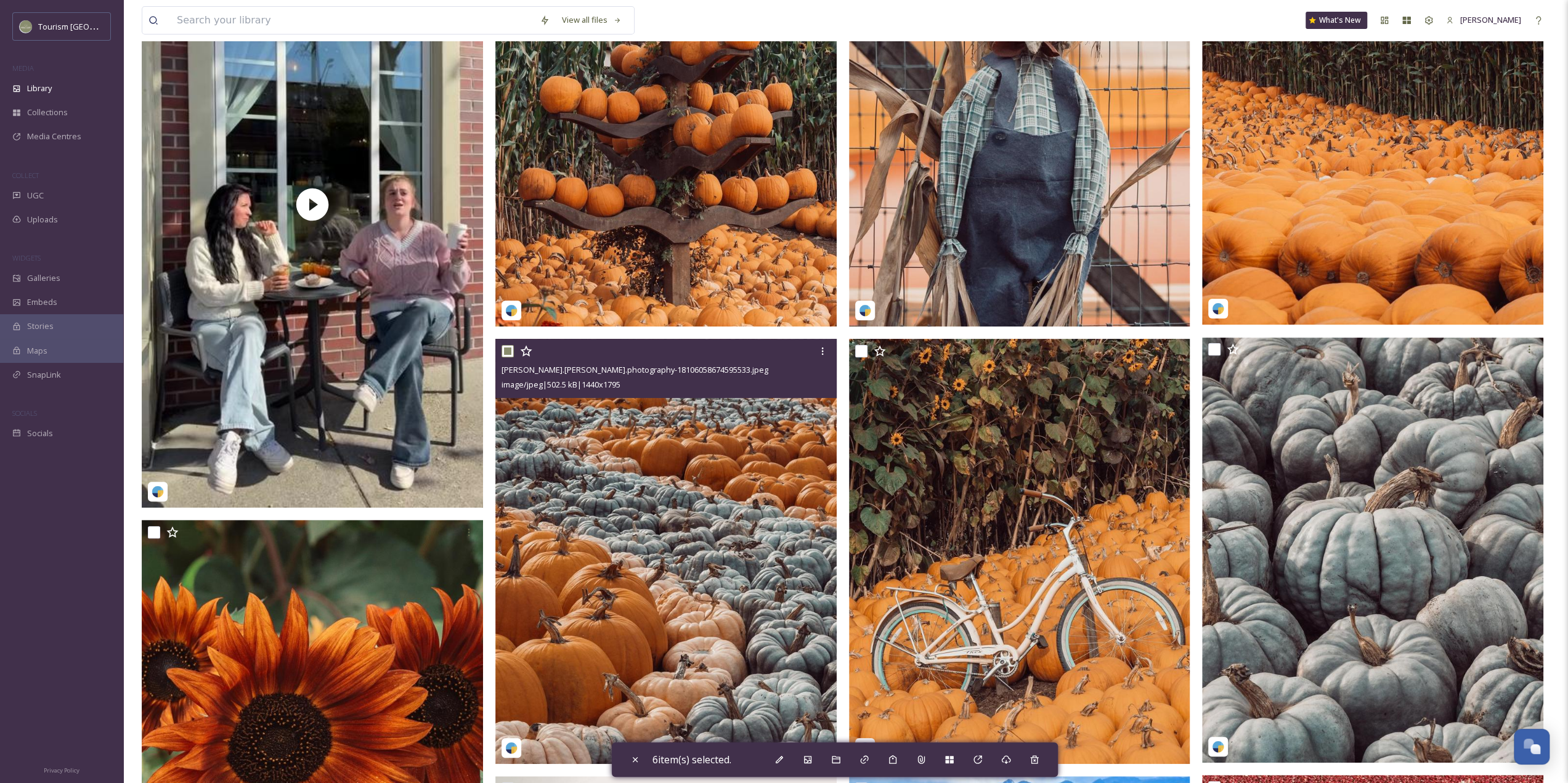
scroll to position [0, 0]
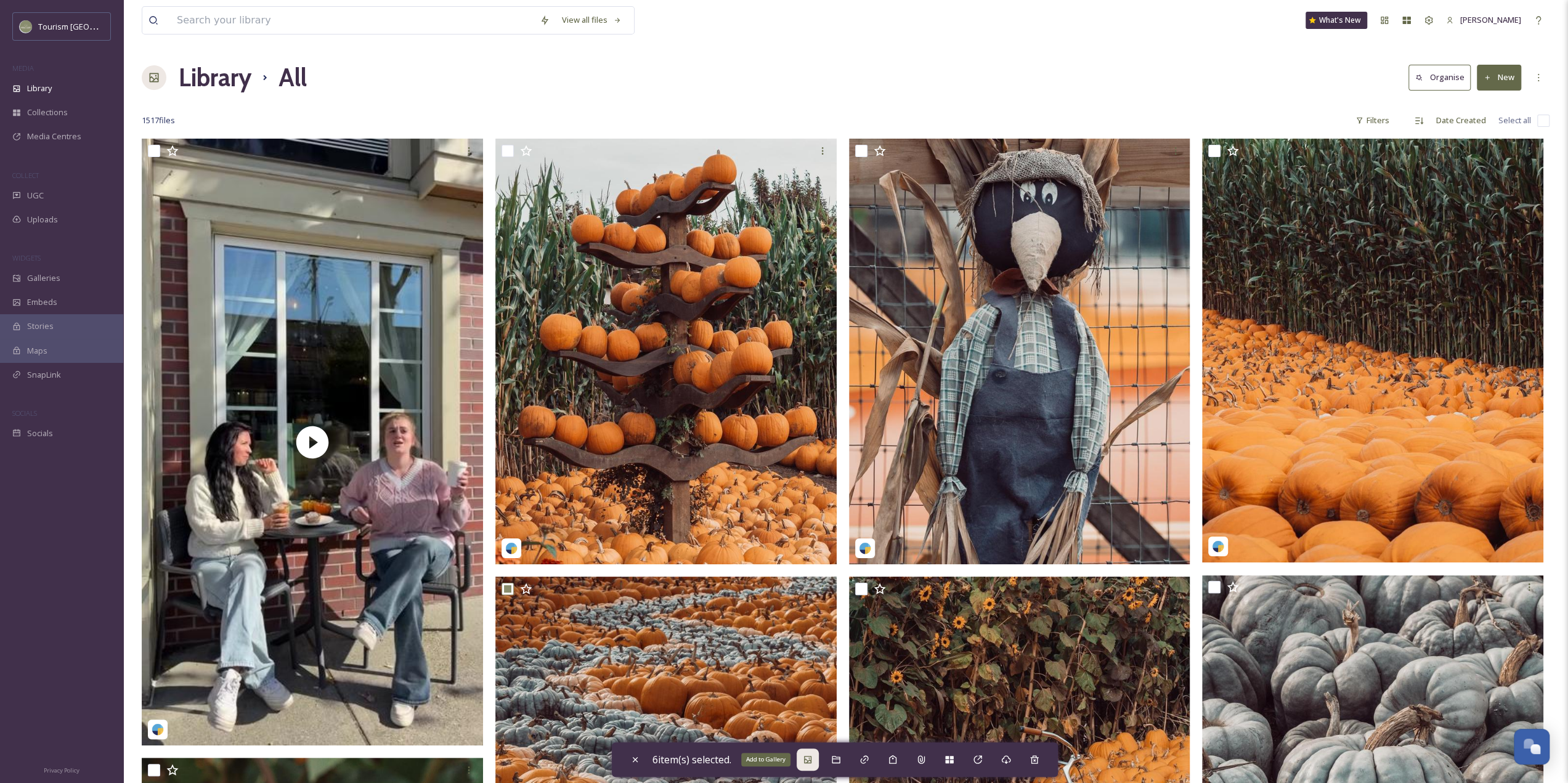
click at [812, 757] on icon at bounding box center [808, 759] width 9 height 9
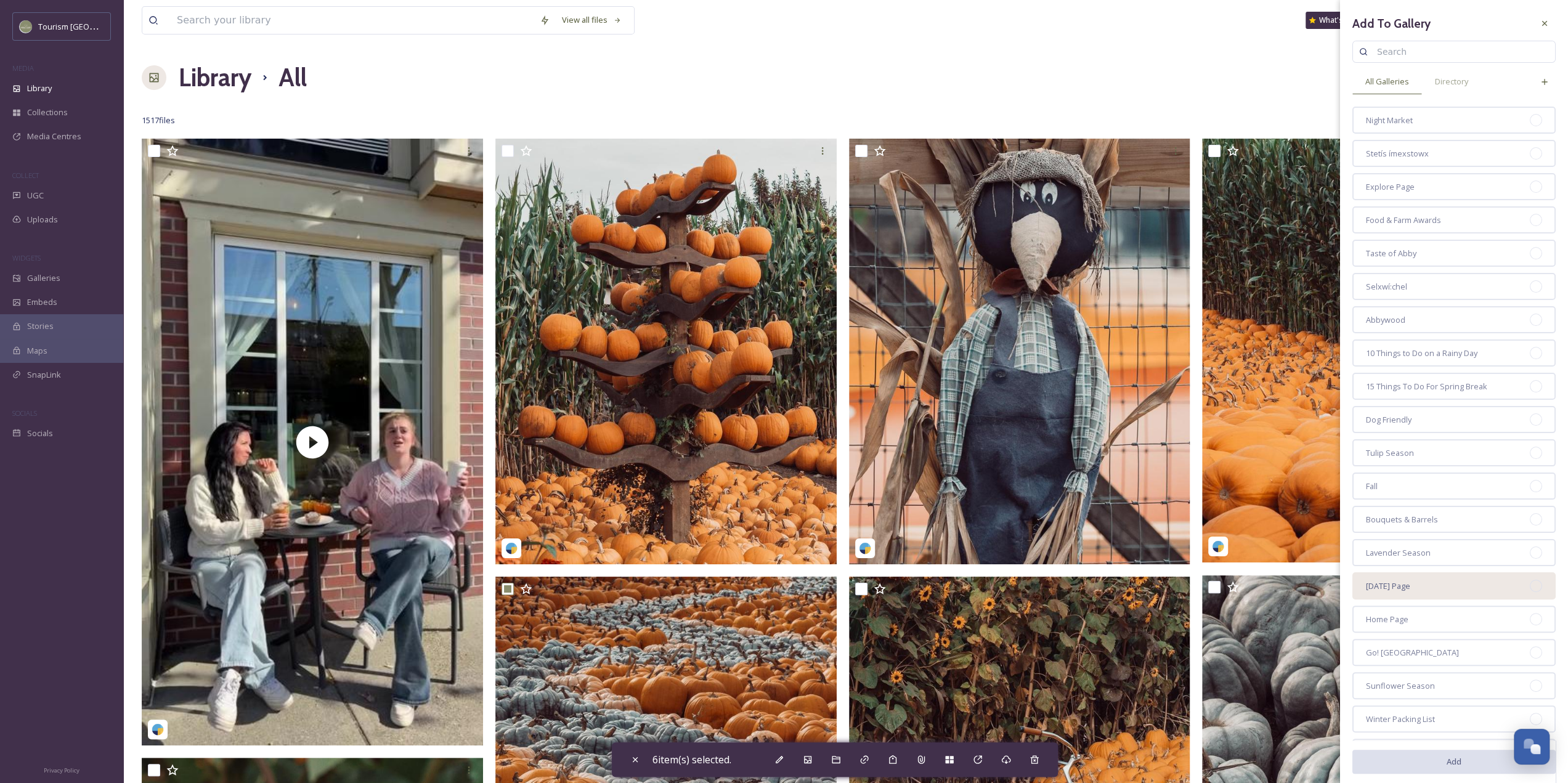
scroll to position [43, 0]
click at [1492, 584] on div "Home Page" at bounding box center [1454, 576] width 203 height 28
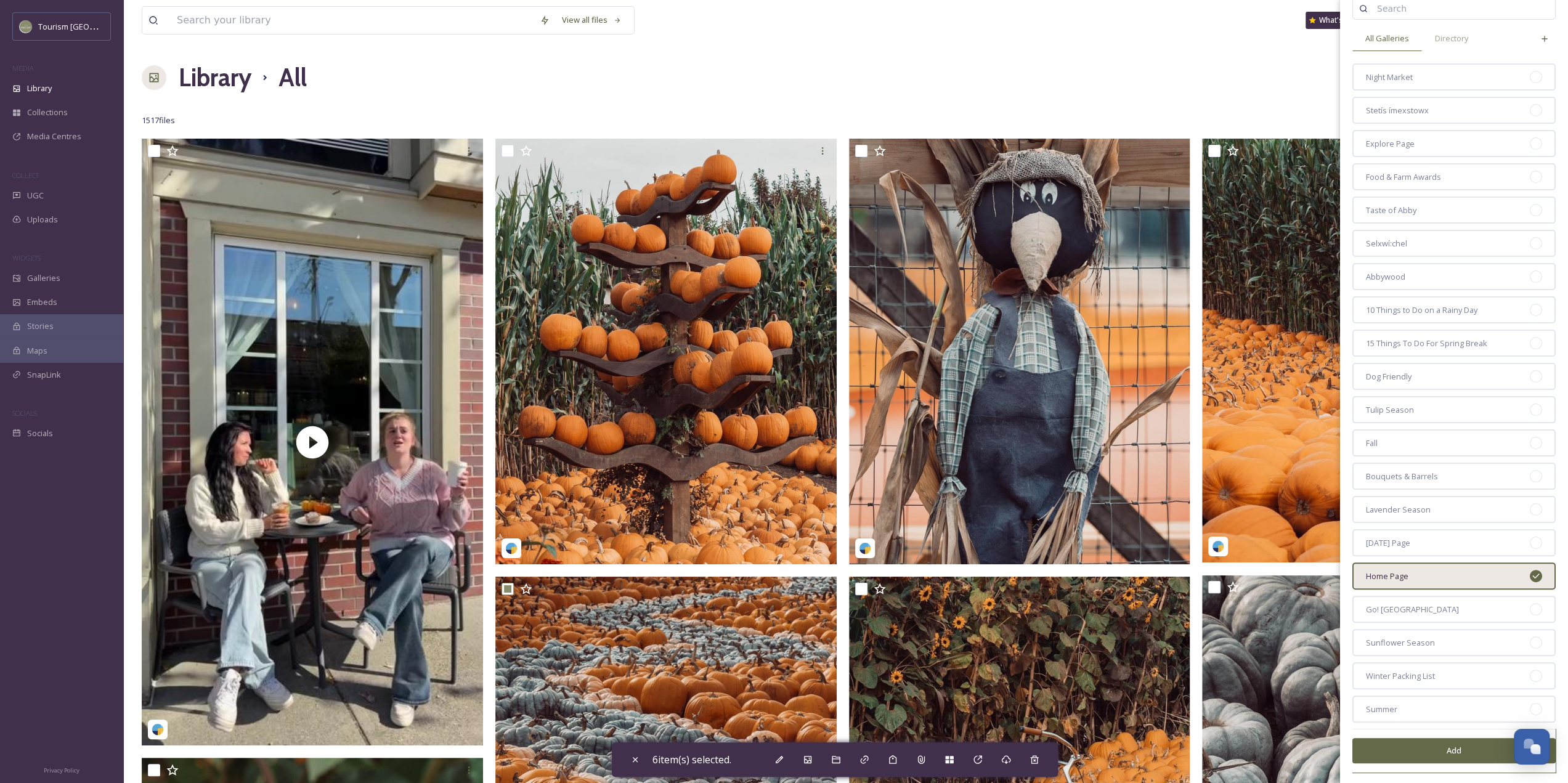
click at [1445, 748] on button "Add" at bounding box center [1454, 751] width 203 height 26
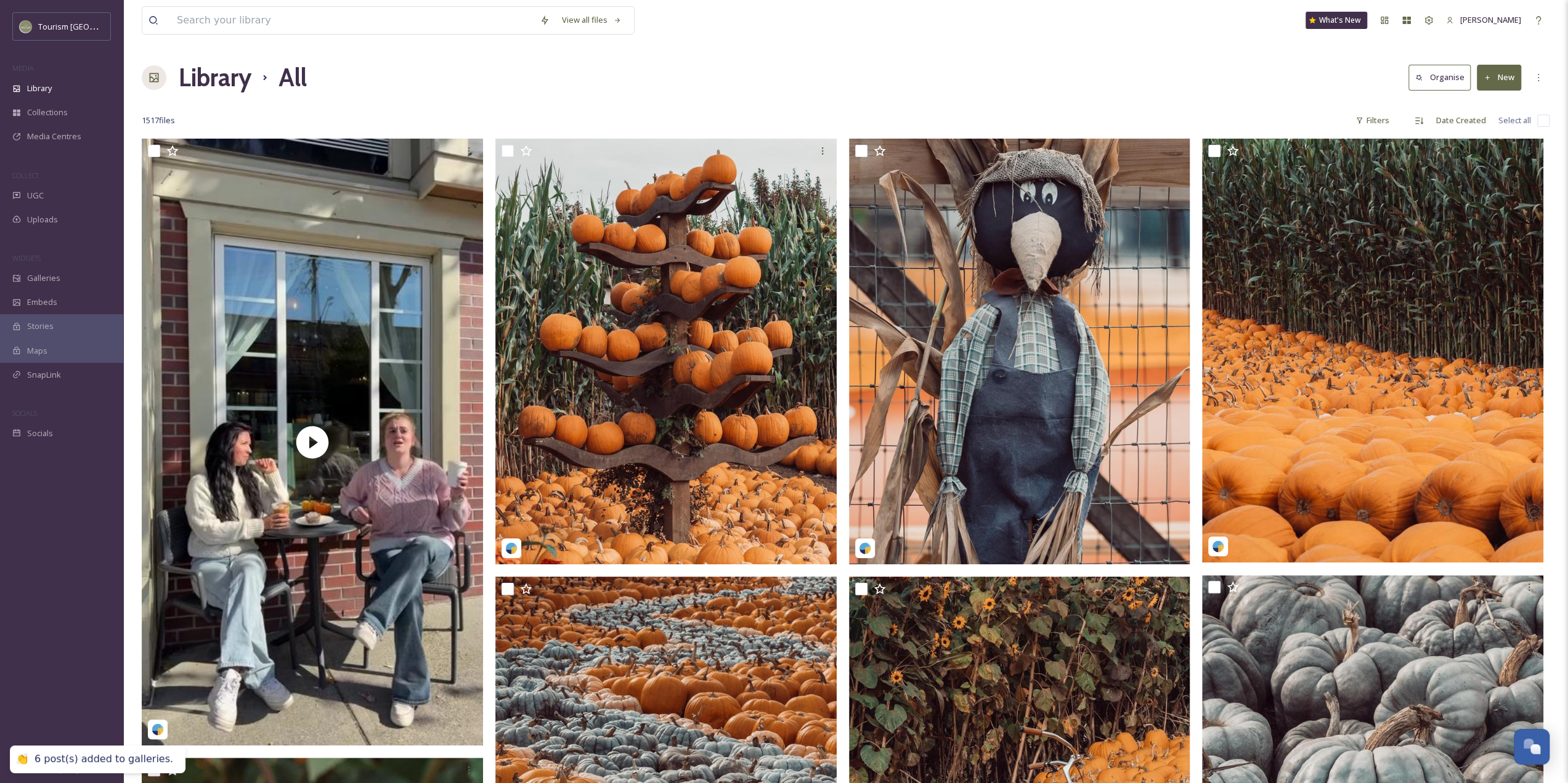
checkbox input "false"
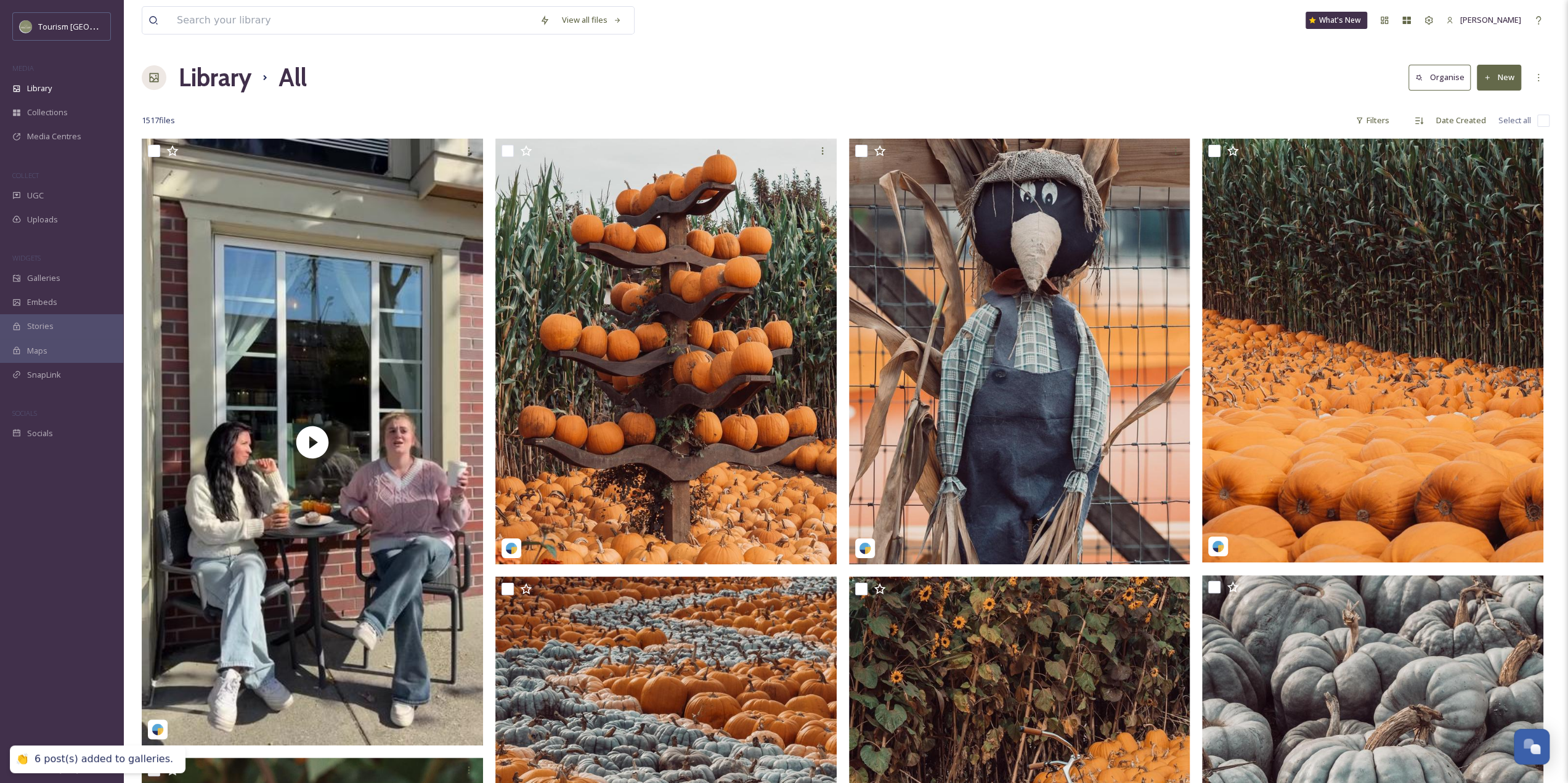
checkbox input "false"
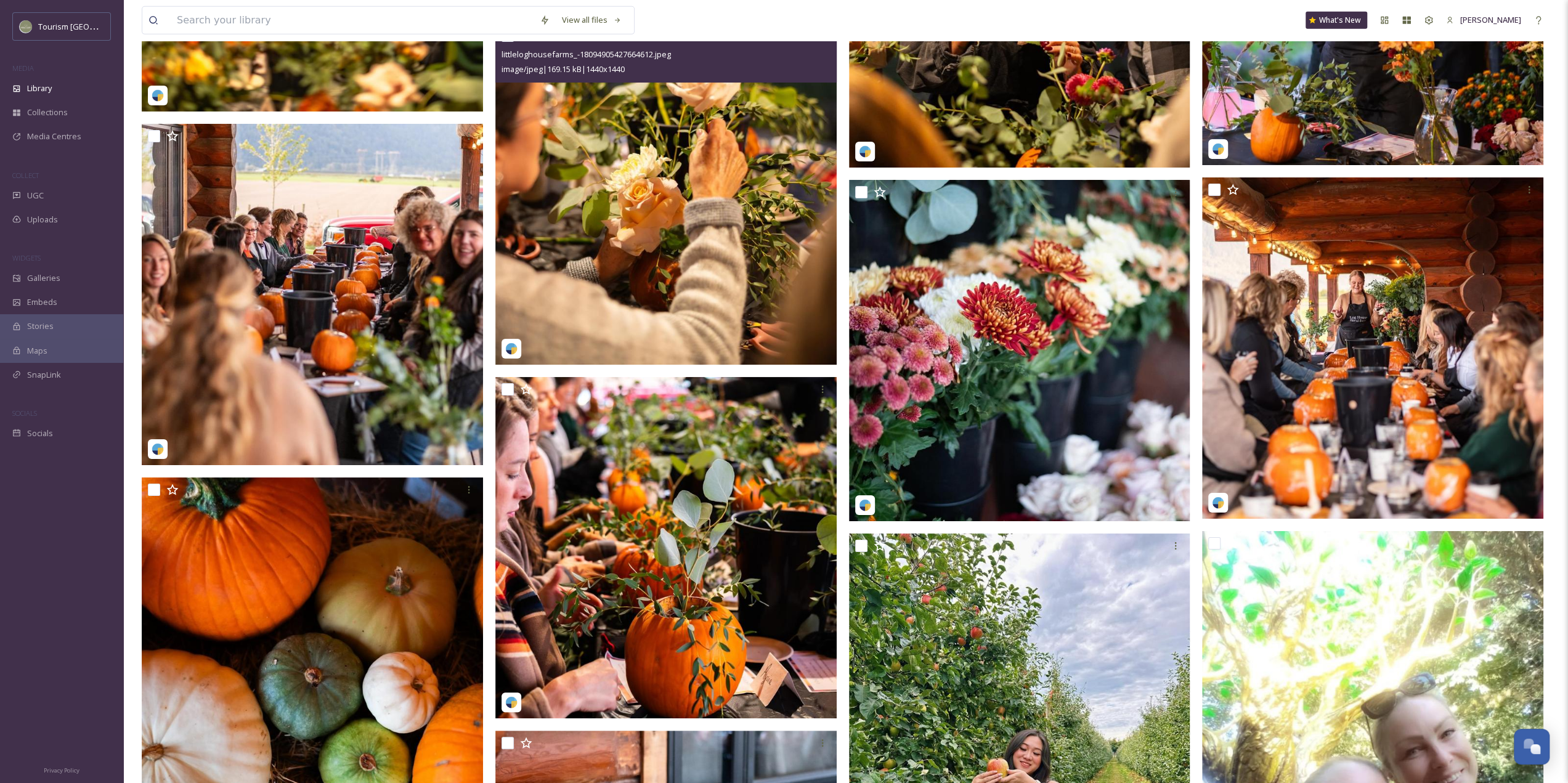
scroll to position [3882, 0]
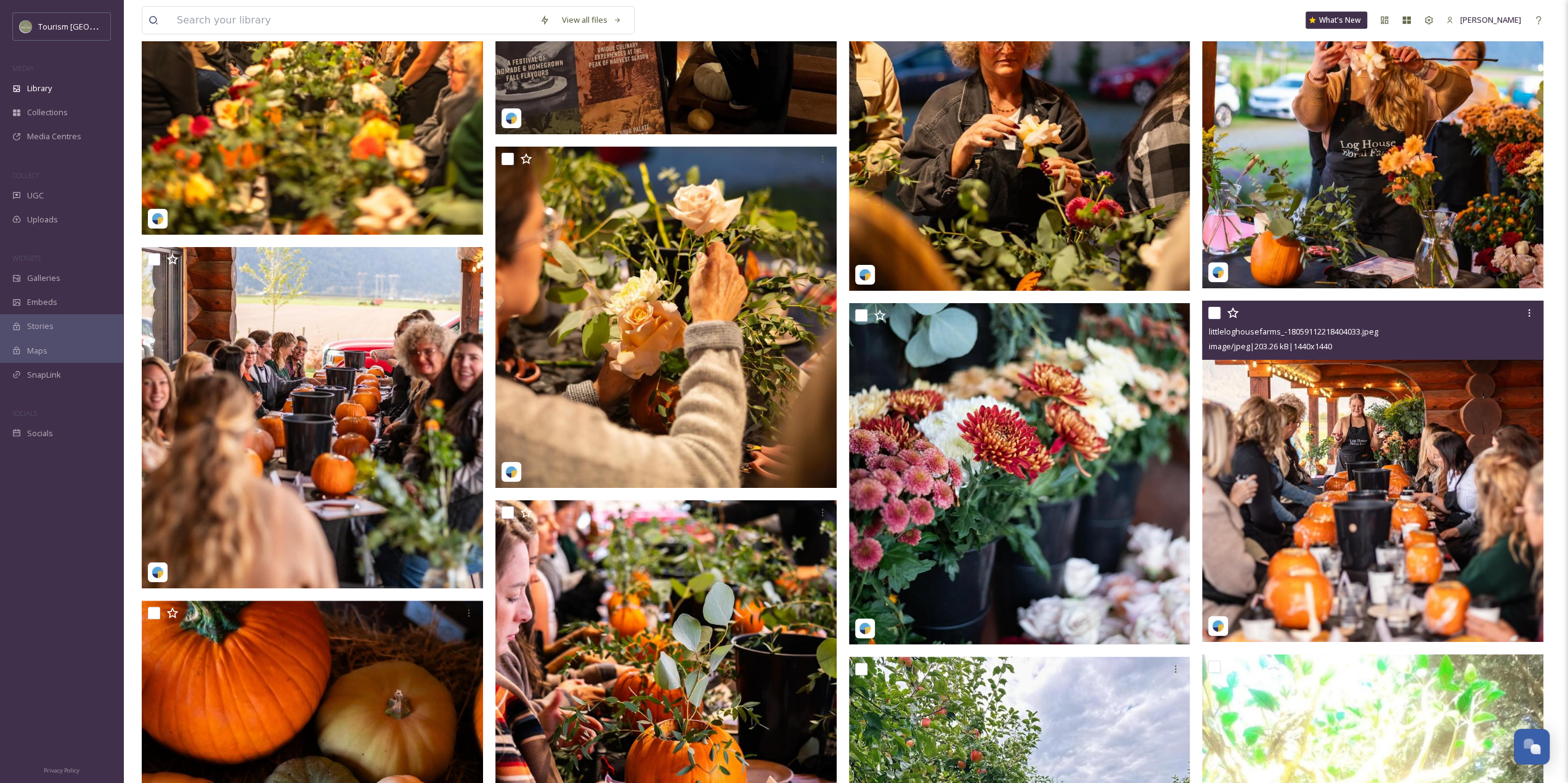
click at [1215, 310] on input "checkbox" at bounding box center [1214, 312] width 12 height 12
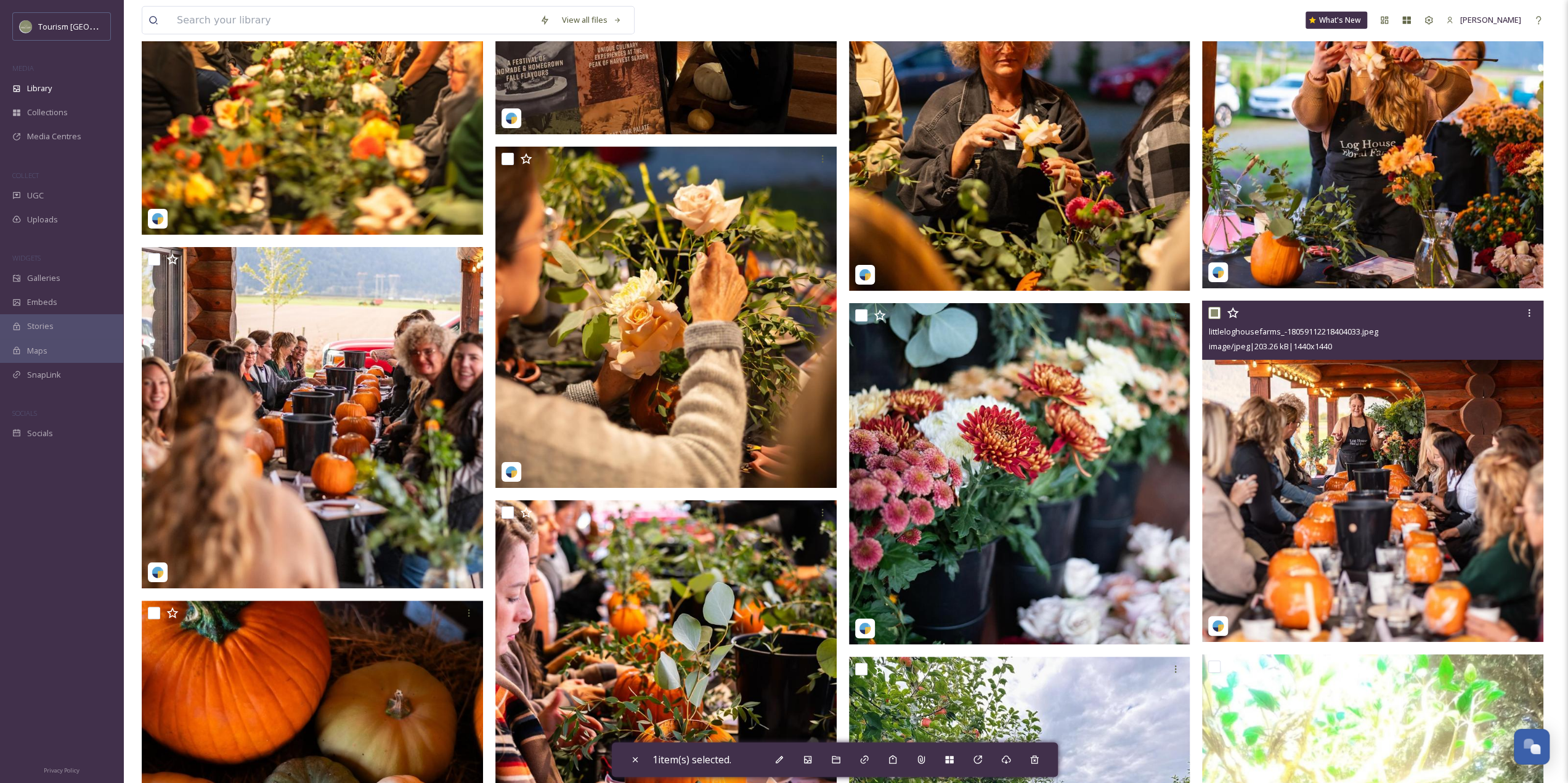
drag, startPoint x: 1211, startPoint y: 313, endPoint x: 670, endPoint y: 228, distance: 547.6
click at [1211, 313] on input "checkbox" at bounding box center [1214, 312] width 12 height 12
checkbox input "false"
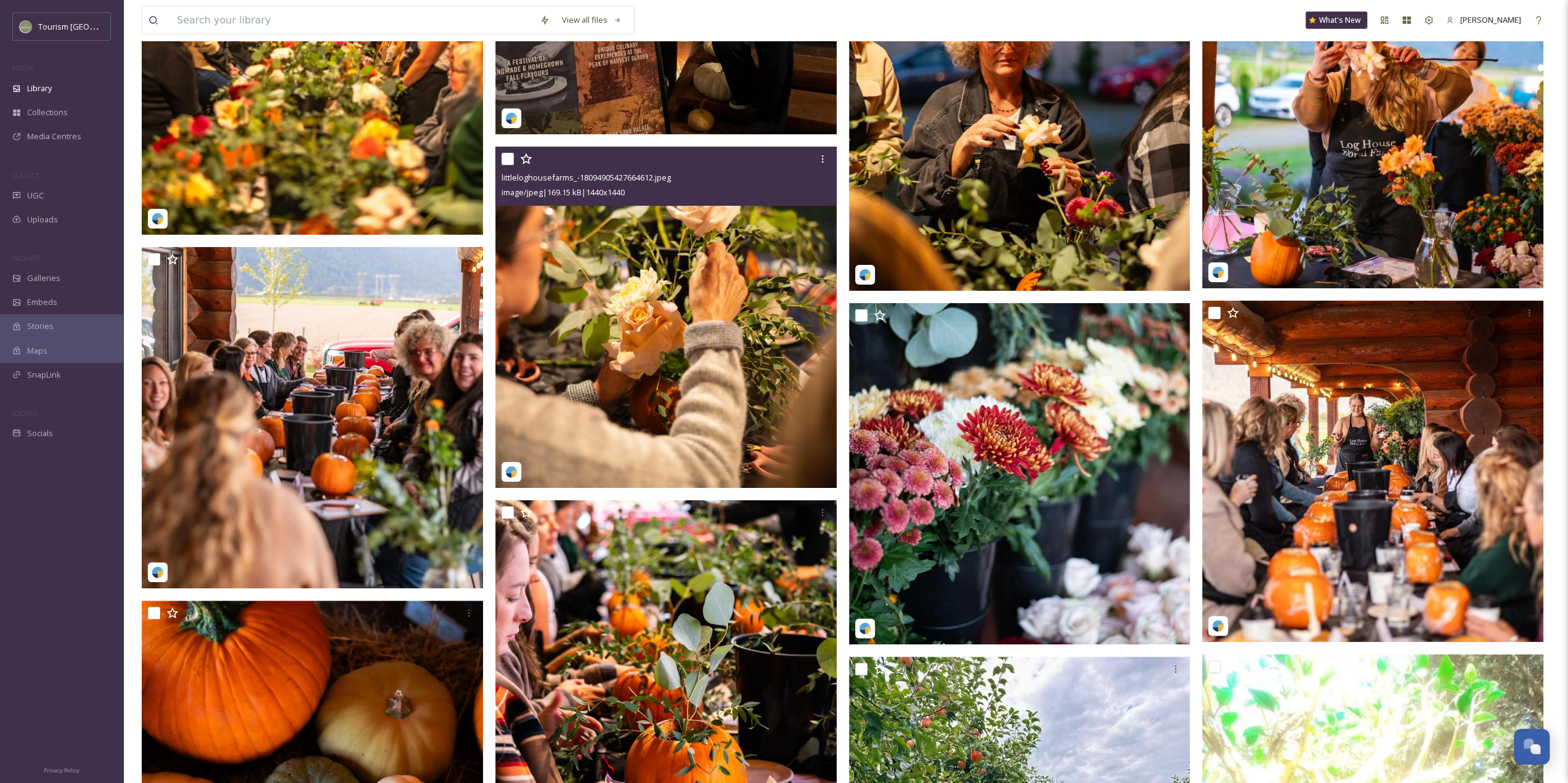
click at [503, 158] on input "checkbox" at bounding box center [507, 158] width 12 height 12
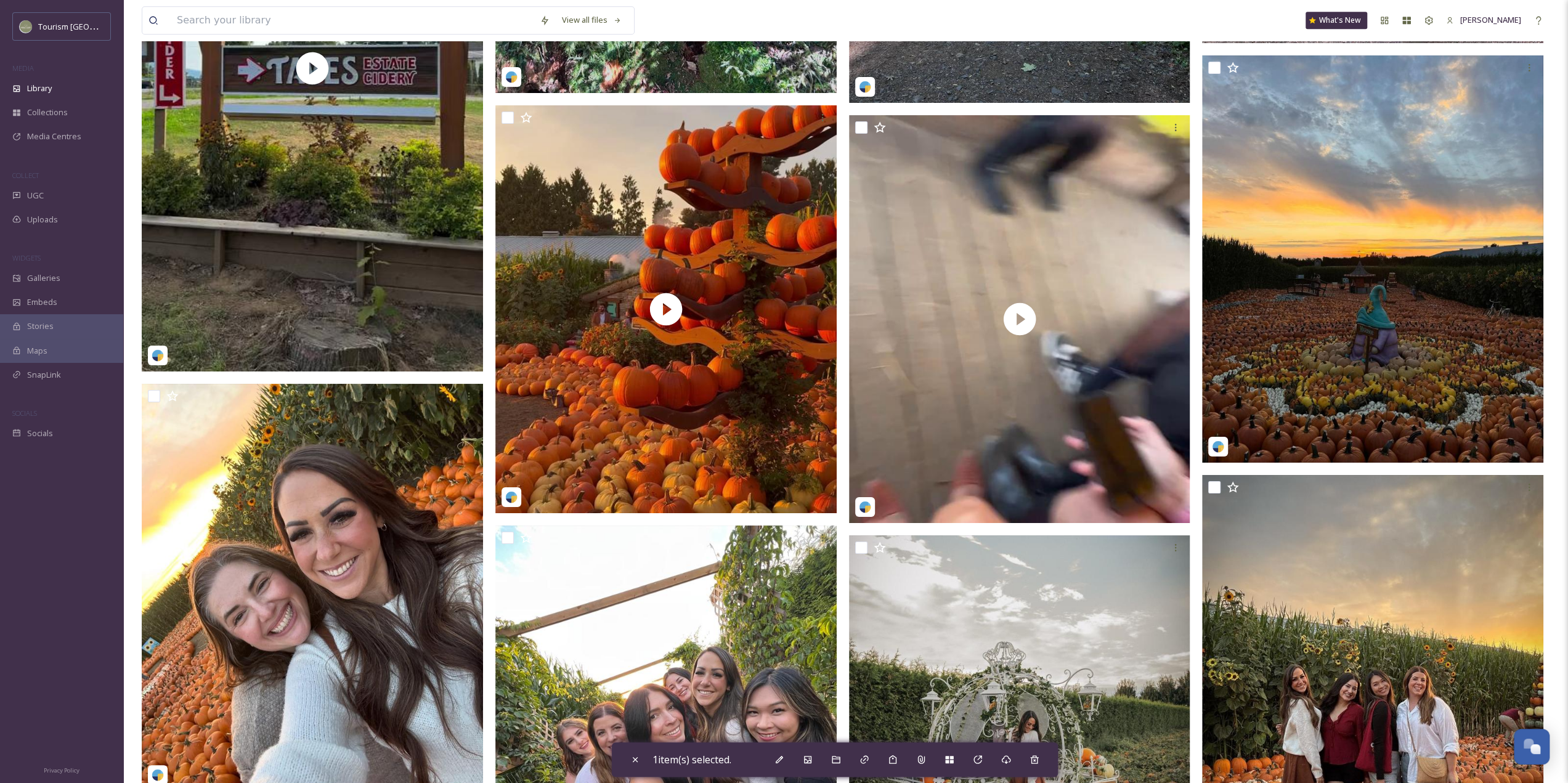
scroll to position [11214, 0]
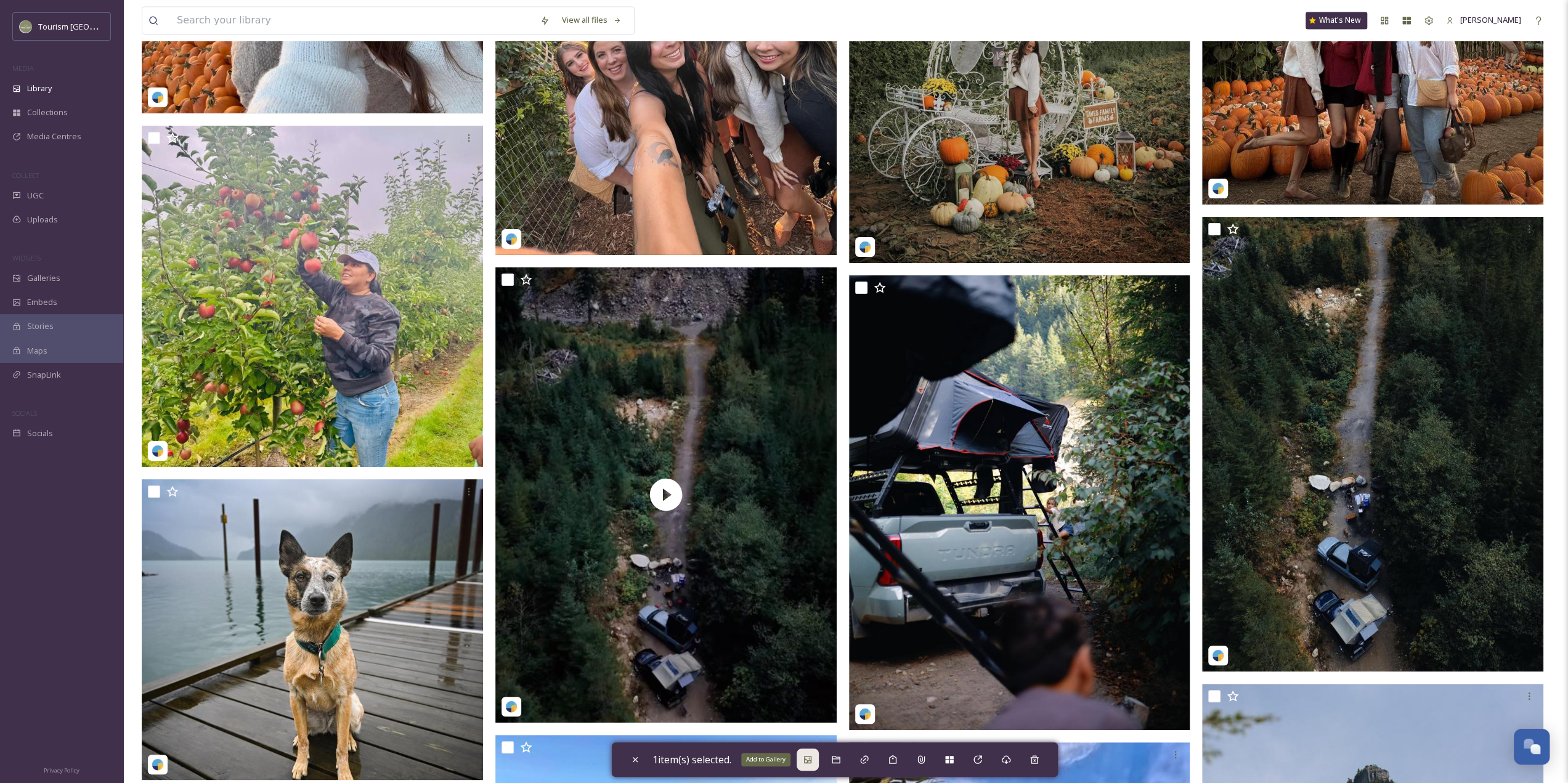
click at [811, 757] on icon at bounding box center [808, 759] width 9 height 9
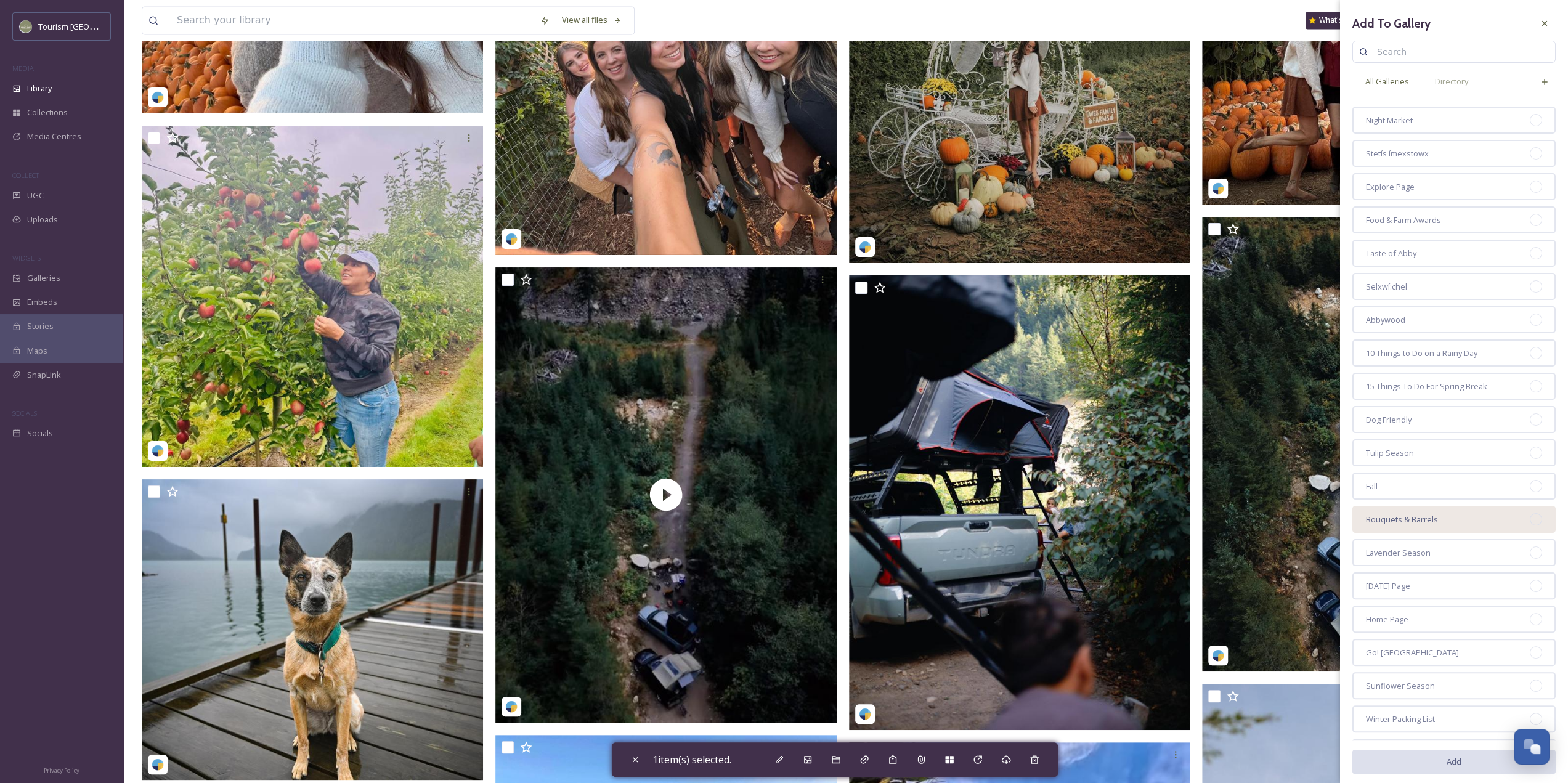
scroll to position [43, 0]
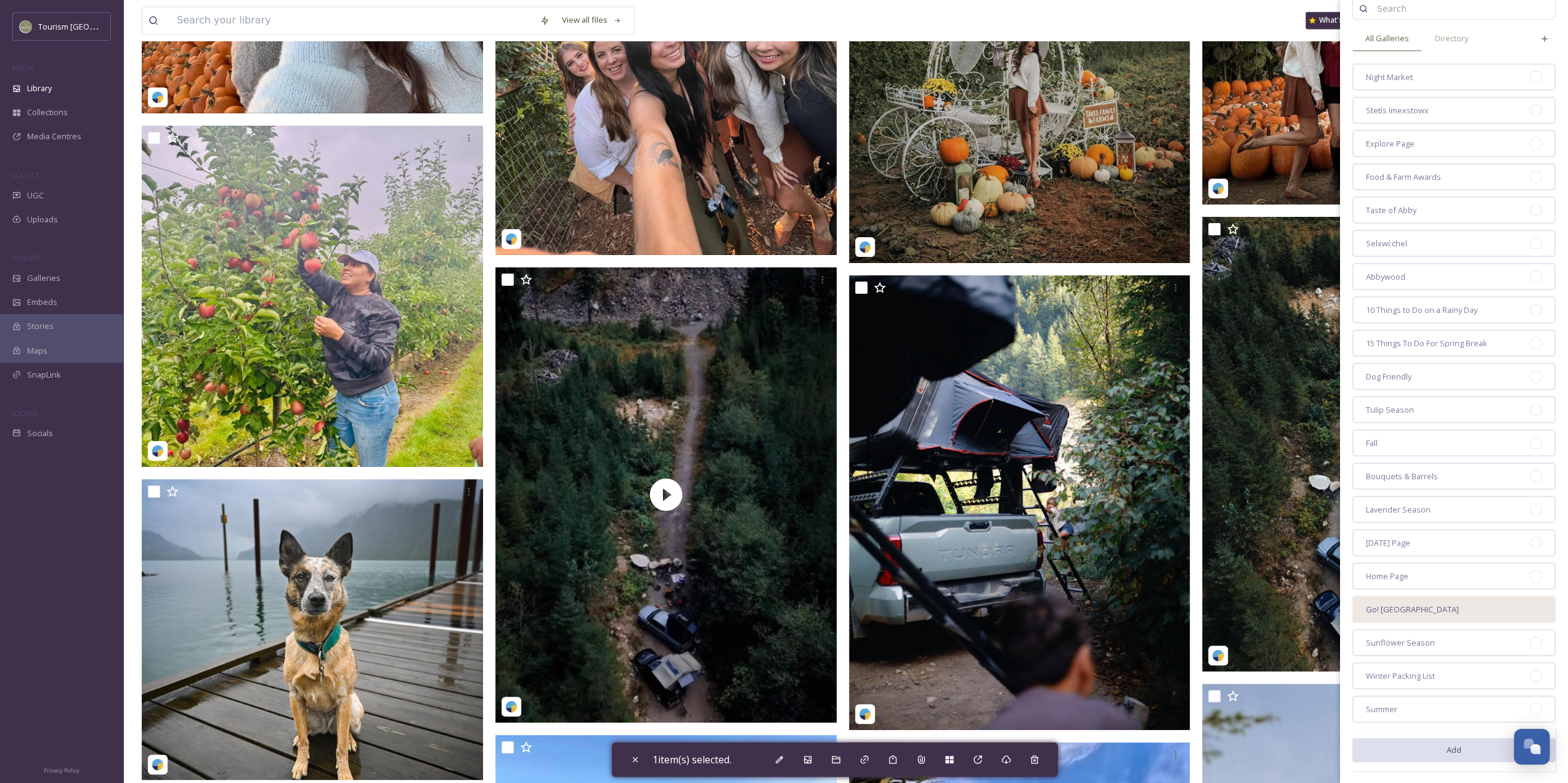
click at [1404, 619] on div "Go! [GEOGRAPHIC_DATA]" at bounding box center [1454, 609] width 203 height 28
click at [1402, 754] on button "Add" at bounding box center [1454, 751] width 203 height 26
checkbox input "false"
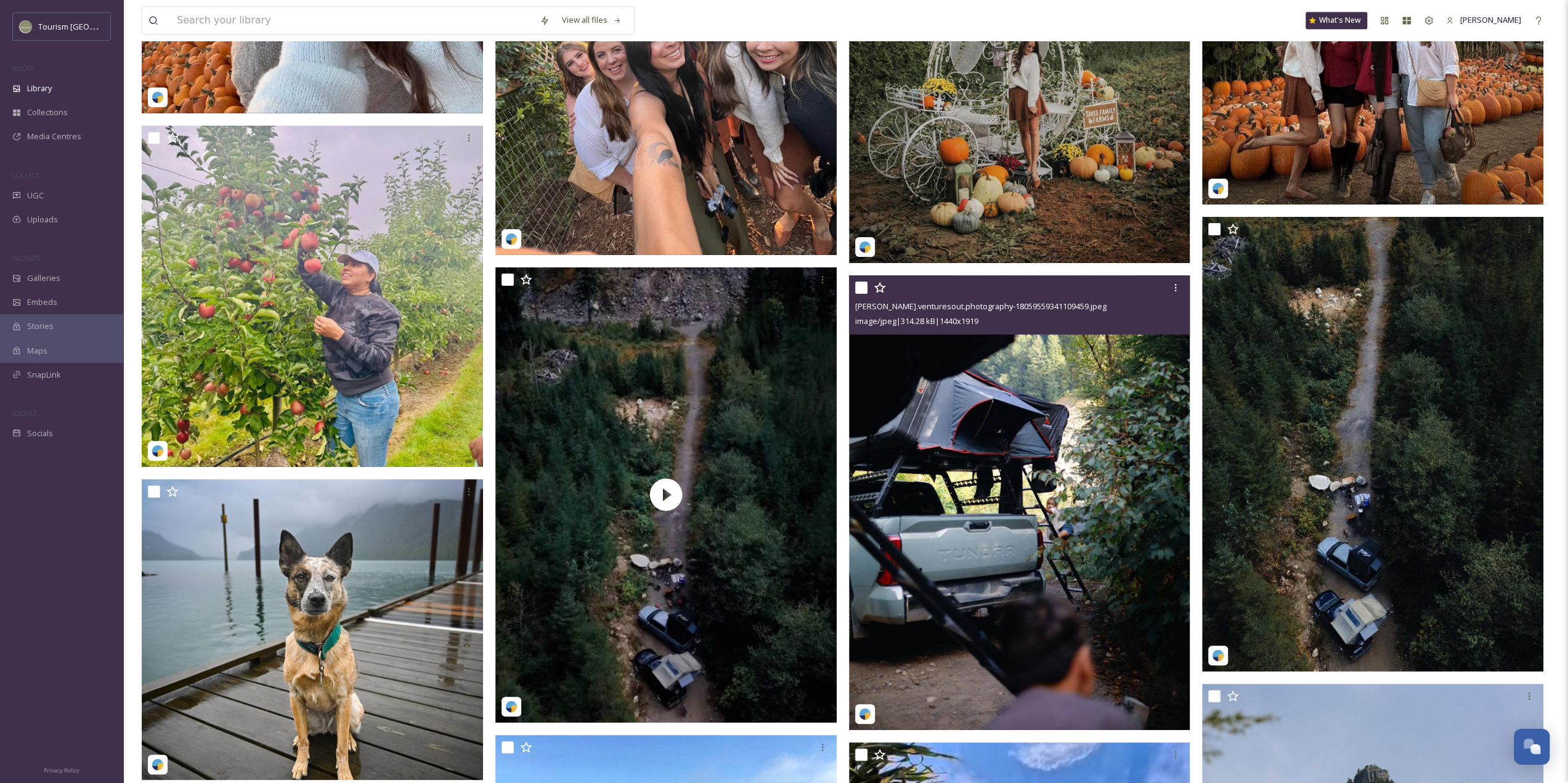
scroll to position [11584, 0]
